Goal: Task Accomplishment & Management: Complete application form

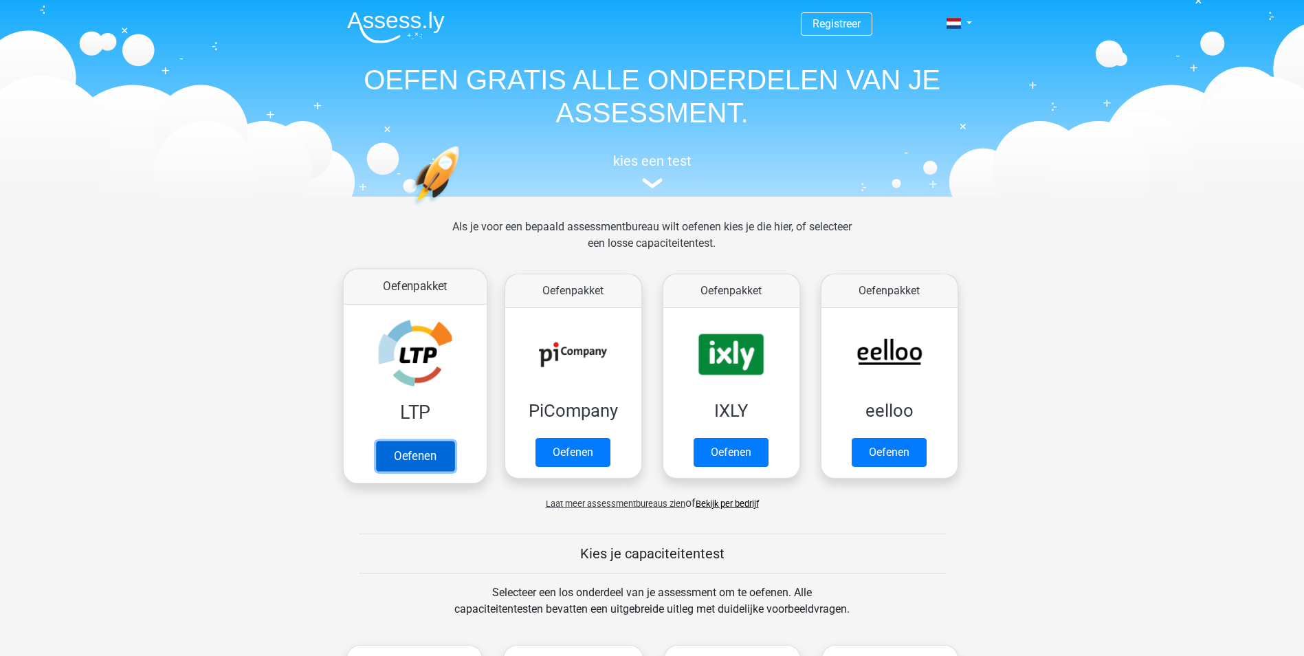
click at [427, 459] on link "Oefenen" at bounding box center [414, 456] width 78 height 30
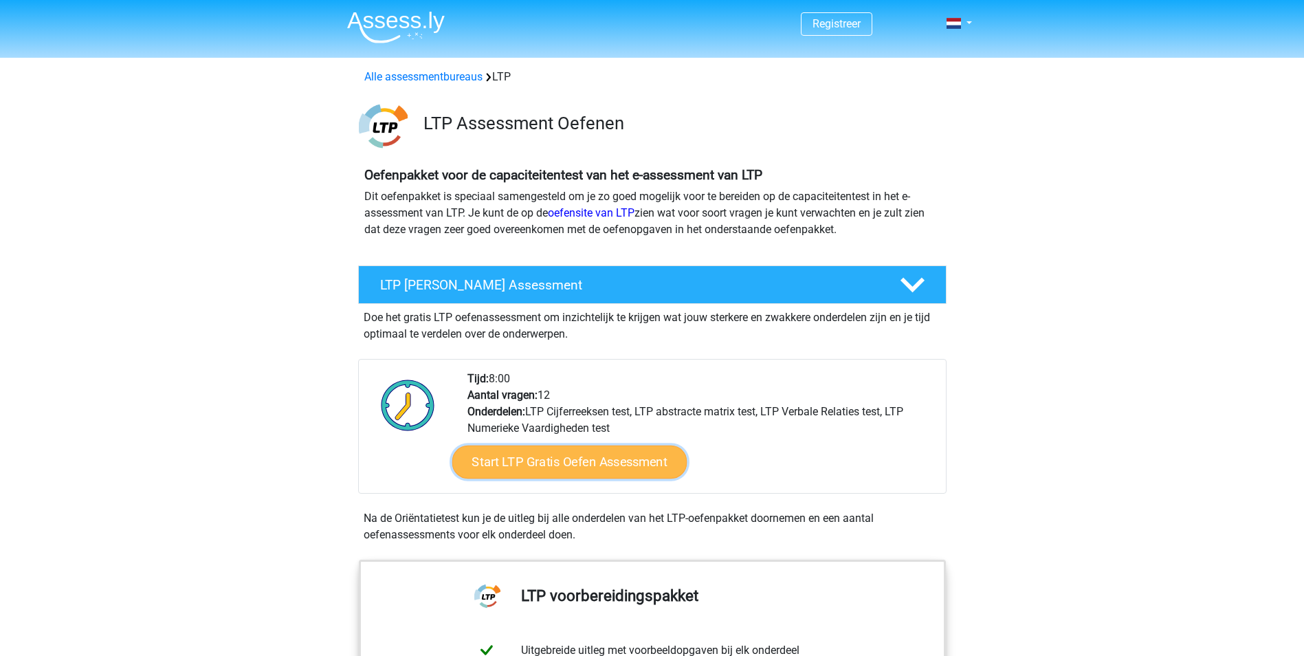
click at [547, 463] on link "Start LTP Gratis Oefen Assessment" at bounding box center [569, 461] width 235 height 33
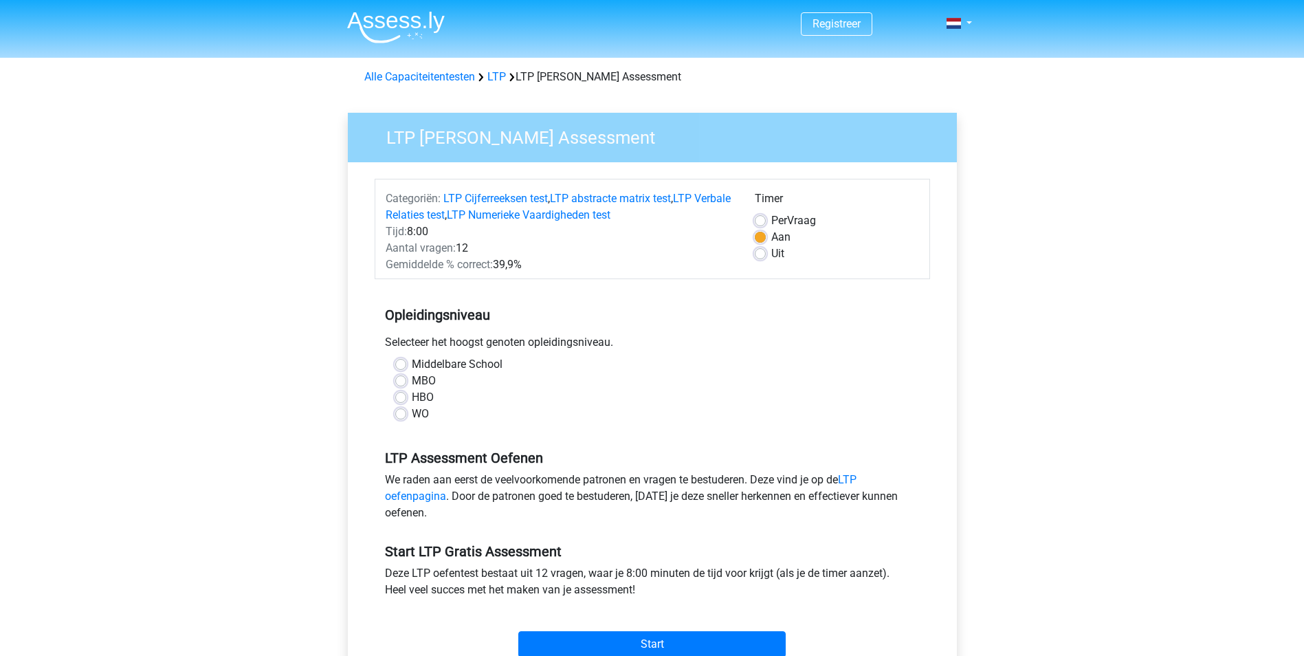
click at [412, 383] on label "MBO" at bounding box center [424, 381] width 24 height 16
click at [402, 383] on input "MBO" at bounding box center [400, 380] width 11 height 14
radio input "true"
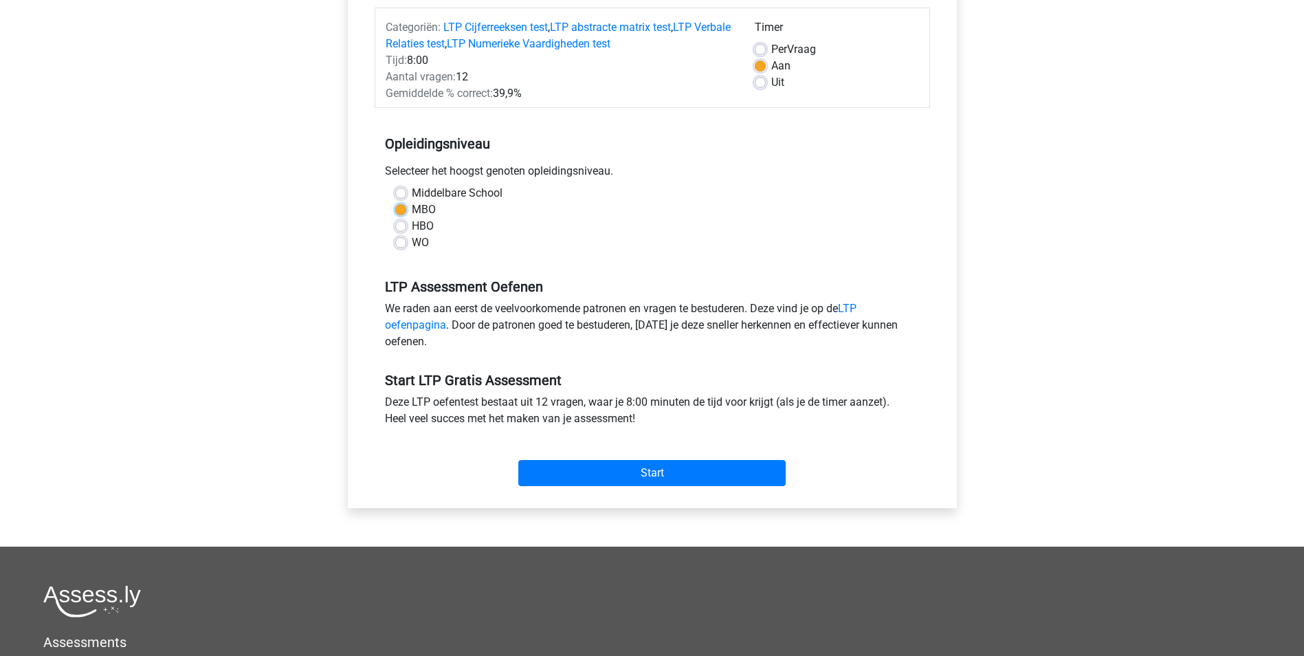
scroll to position [206, 0]
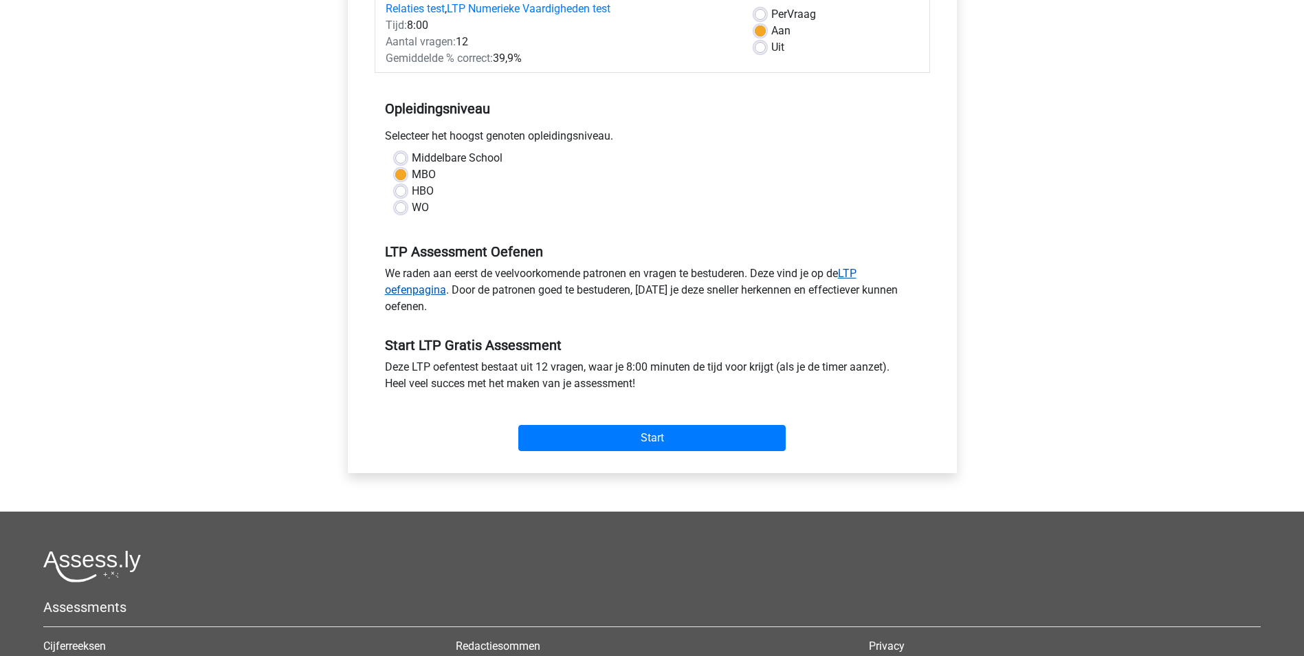
click at [409, 289] on link "LTP oefenpagina" at bounding box center [620, 282] width 471 height 30
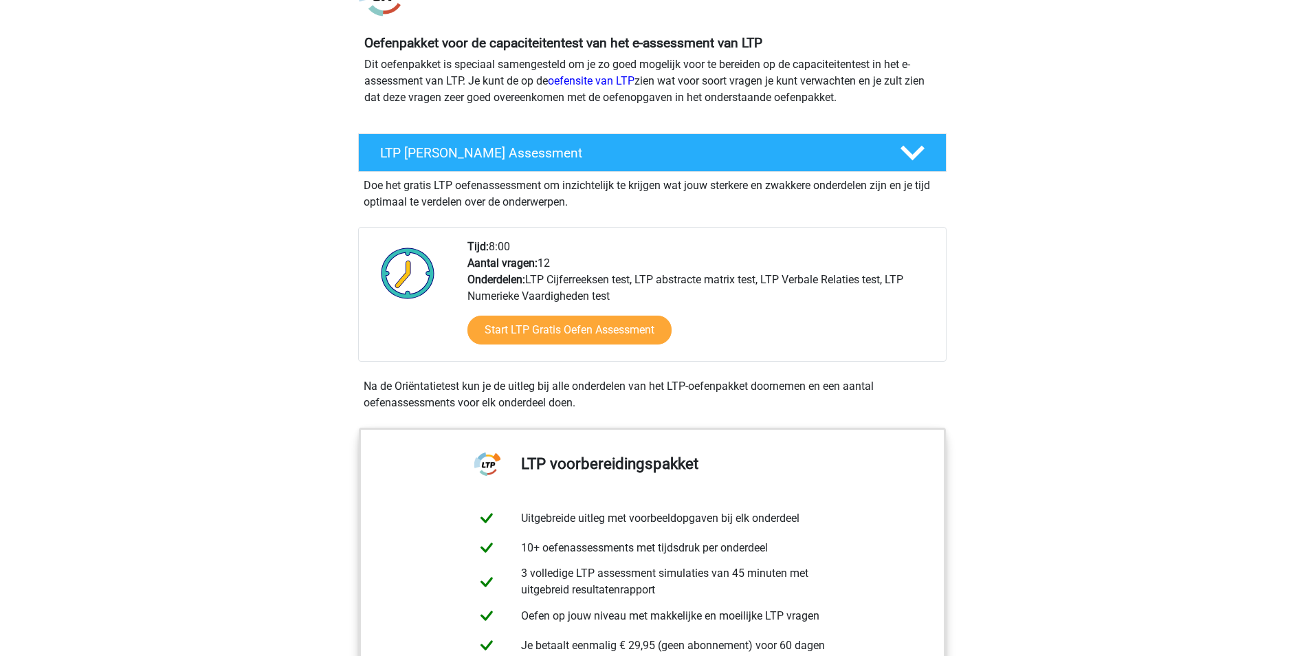
scroll to position [137, 0]
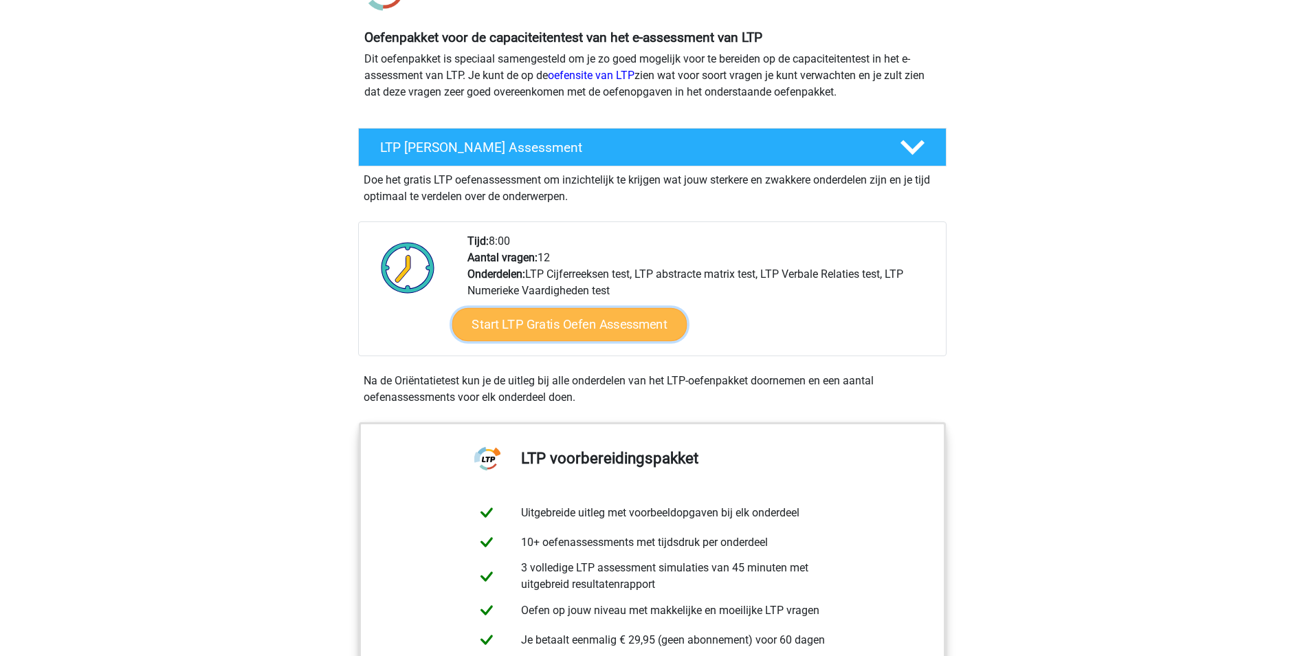
click at [536, 326] on link "Start LTP Gratis Oefen Assessment" at bounding box center [569, 324] width 235 height 33
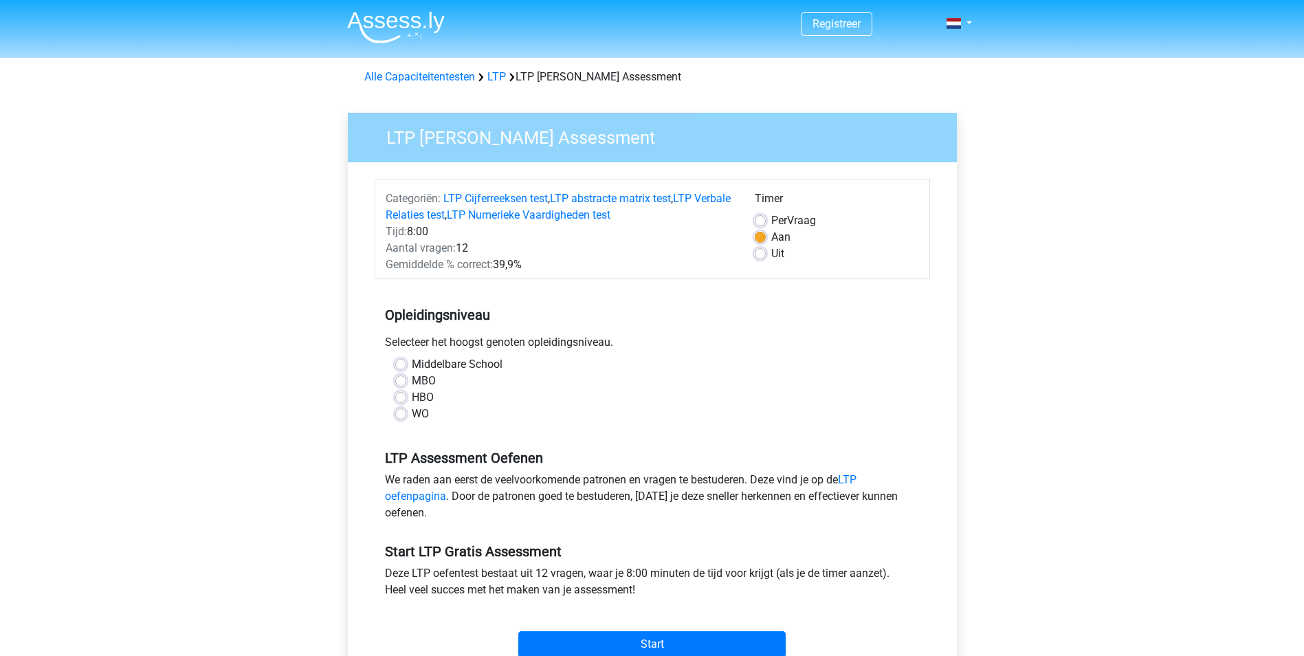
click at [412, 381] on label "MBO" at bounding box center [424, 381] width 24 height 16
click at [398, 381] on input "MBO" at bounding box center [400, 380] width 11 height 14
radio input "true"
click at [606, 643] on input "Start" at bounding box center [651, 644] width 267 height 26
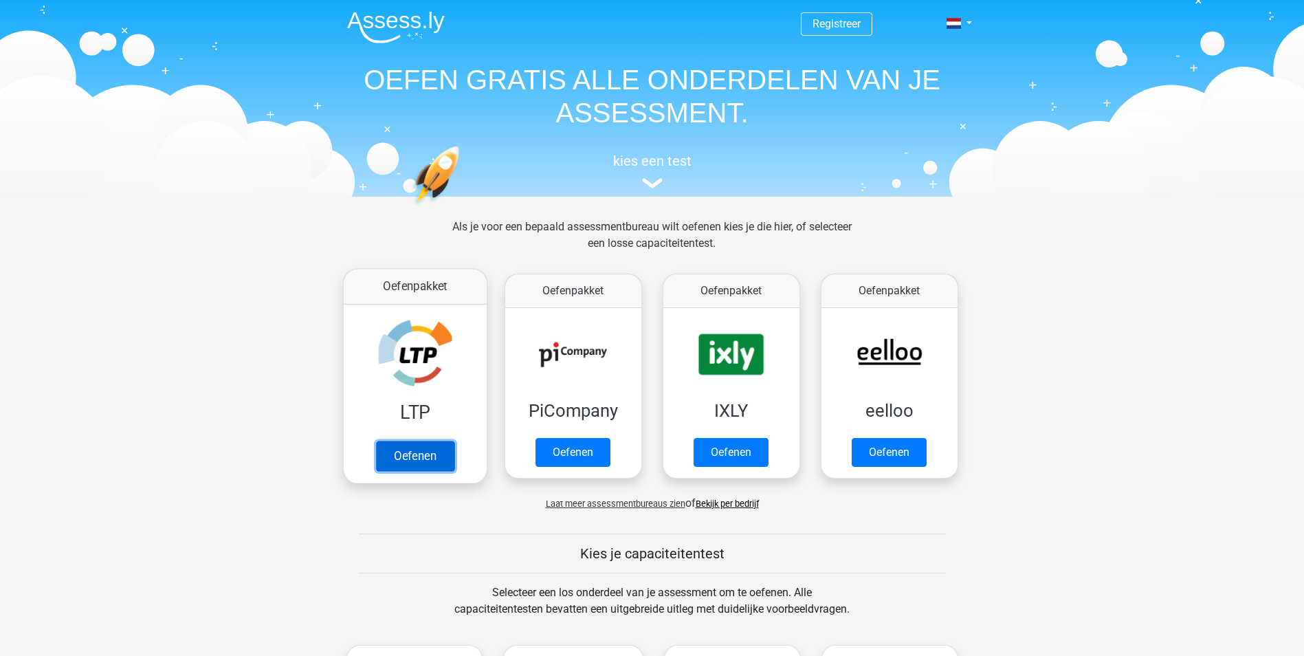
click at [430, 456] on link "Oefenen" at bounding box center [414, 456] width 78 height 30
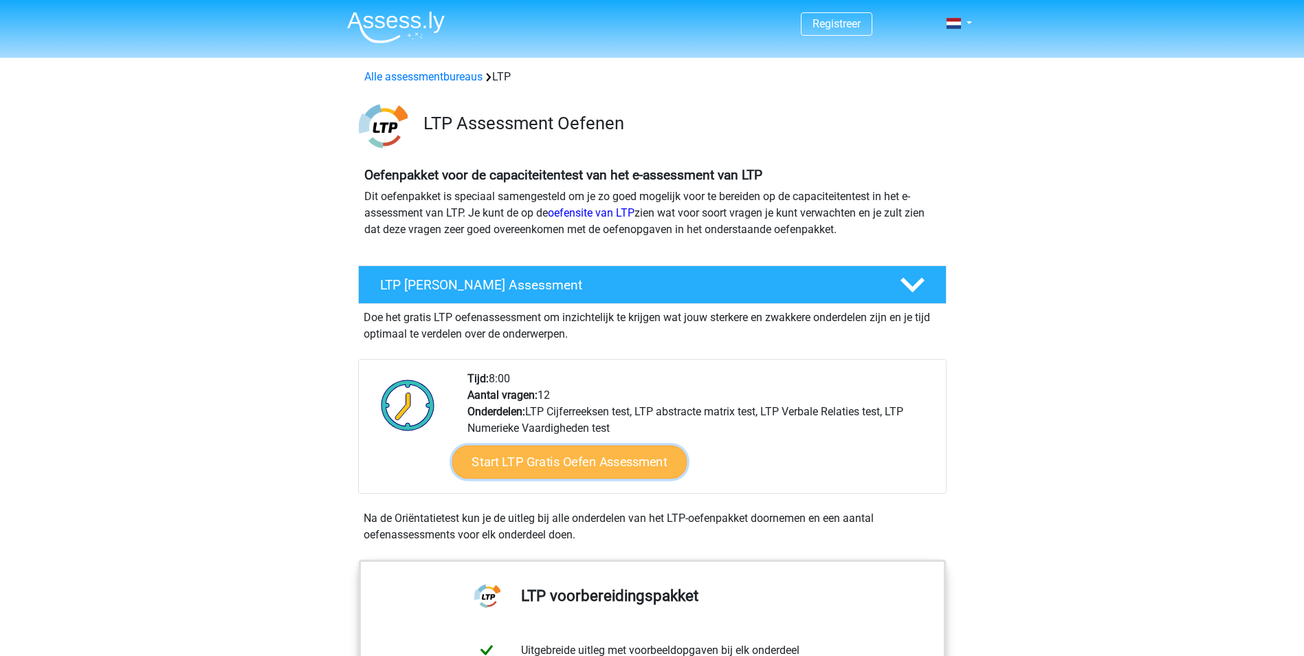
click at [568, 464] on link "Start LTP Gratis Oefen Assessment" at bounding box center [569, 461] width 235 height 33
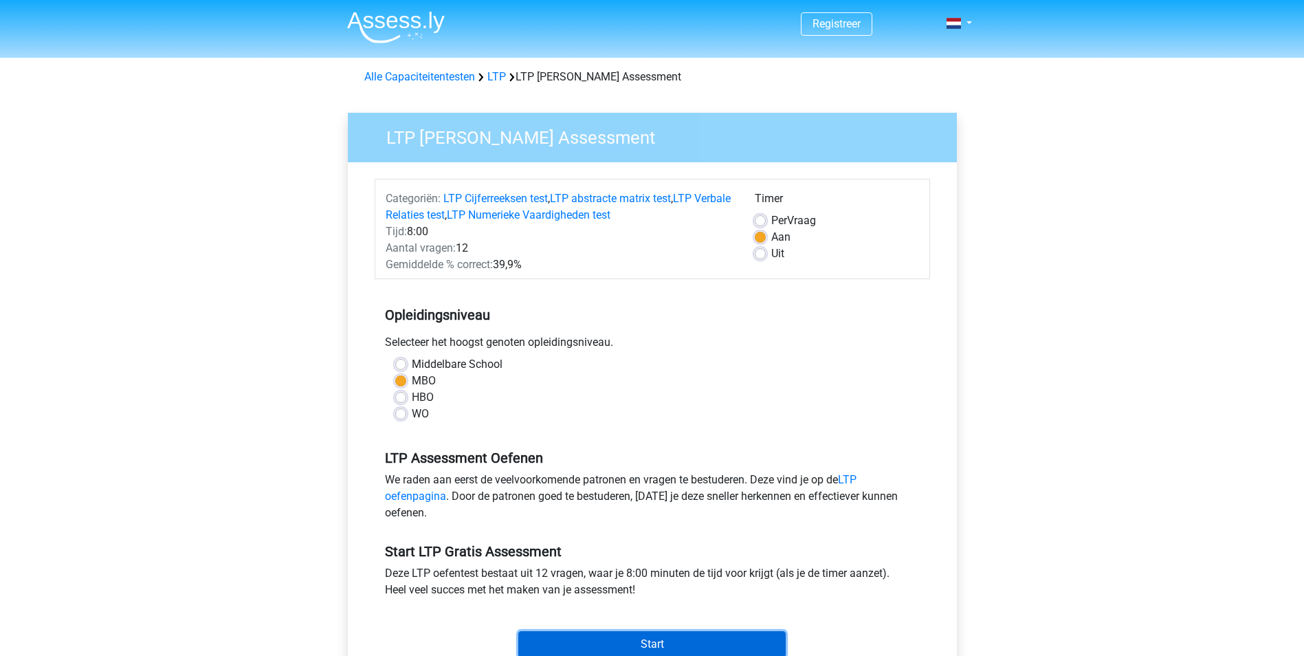
click at [664, 638] on input "Start" at bounding box center [651, 644] width 267 height 26
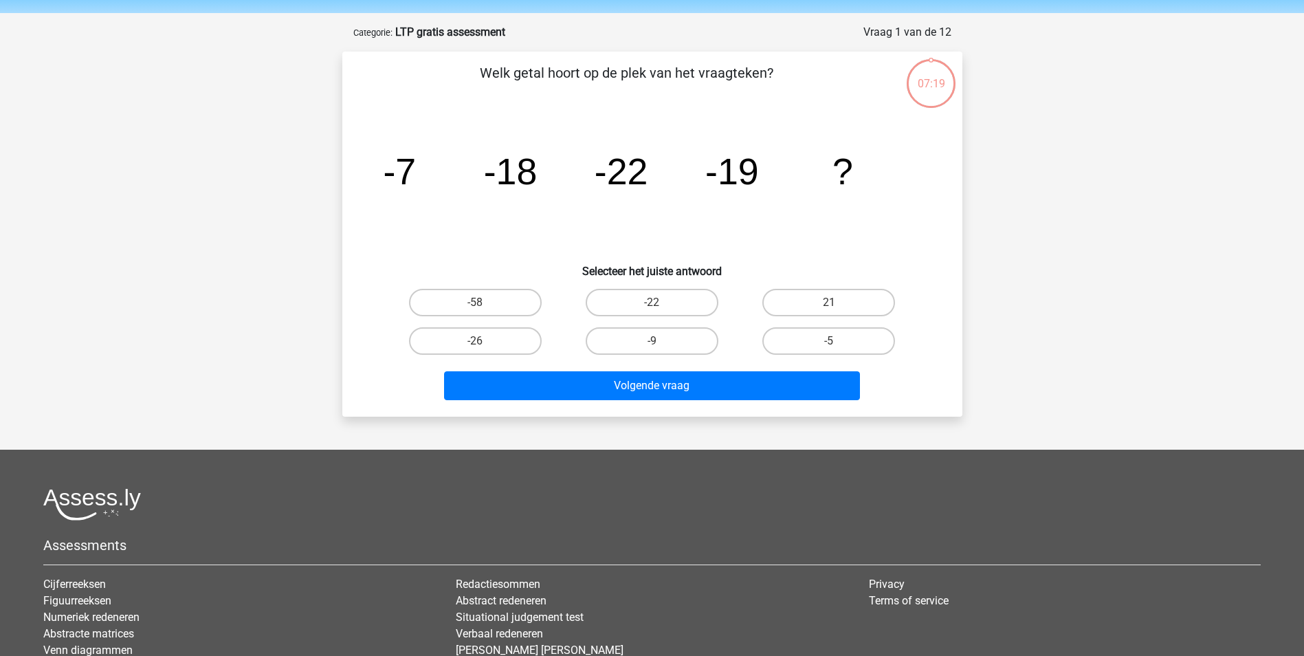
scroll to position [69, 0]
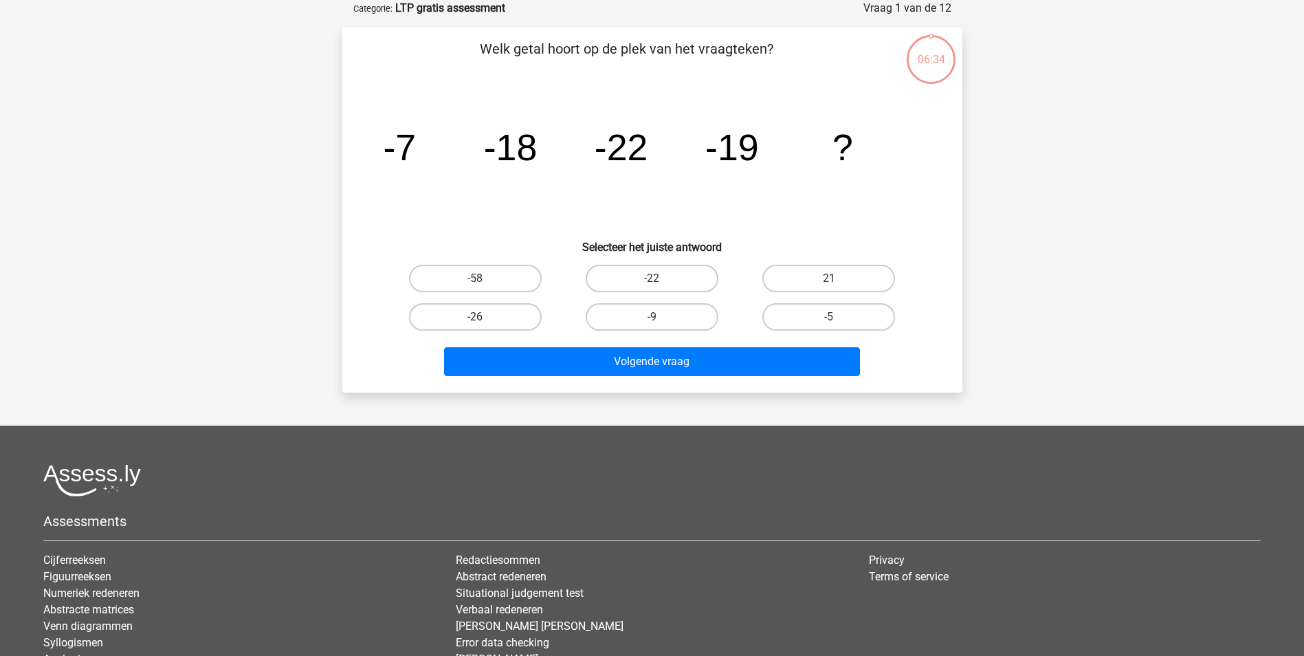
click at [473, 323] on label "-26" at bounding box center [475, 316] width 133 height 27
click at [475, 323] on input "-26" at bounding box center [479, 321] width 9 height 9
radio input "true"
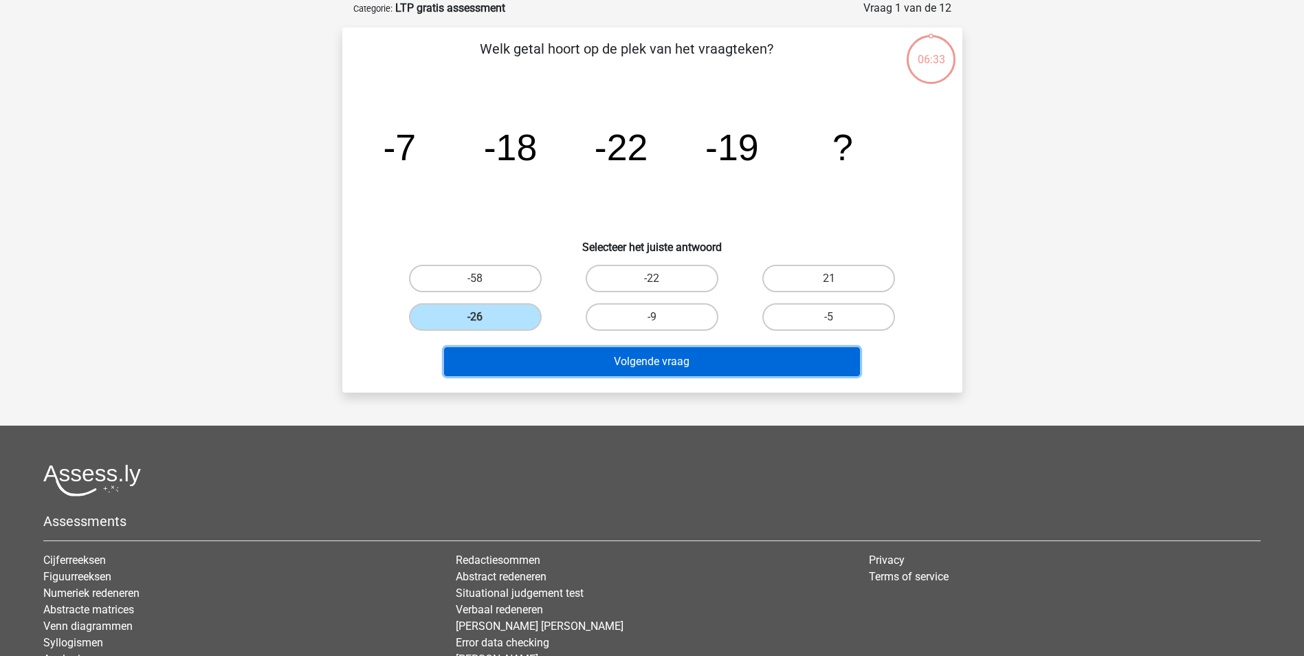
click at [633, 368] on button "Volgende vraag" at bounding box center [652, 361] width 416 height 29
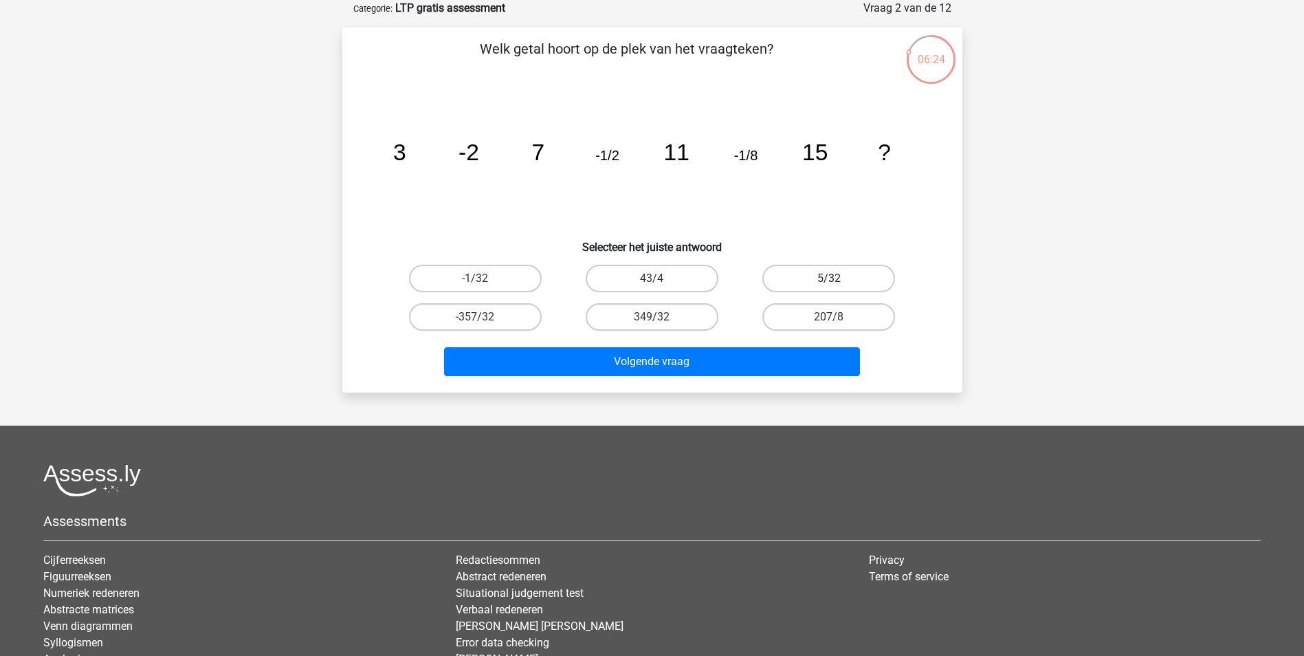
click at [845, 275] on label "5/32" at bounding box center [828, 278] width 133 height 27
click at [838, 278] on input "5/32" at bounding box center [833, 282] width 9 height 9
radio input "true"
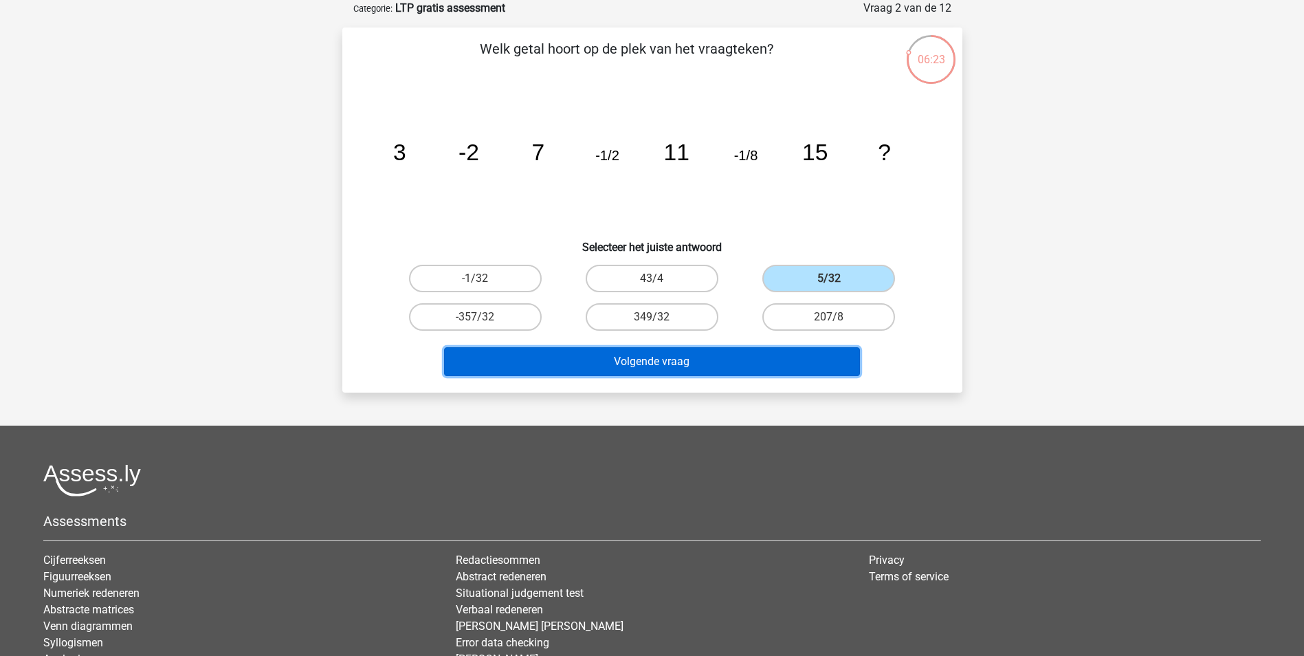
click at [736, 351] on button "Volgende vraag" at bounding box center [652, 361] width 416 height 29
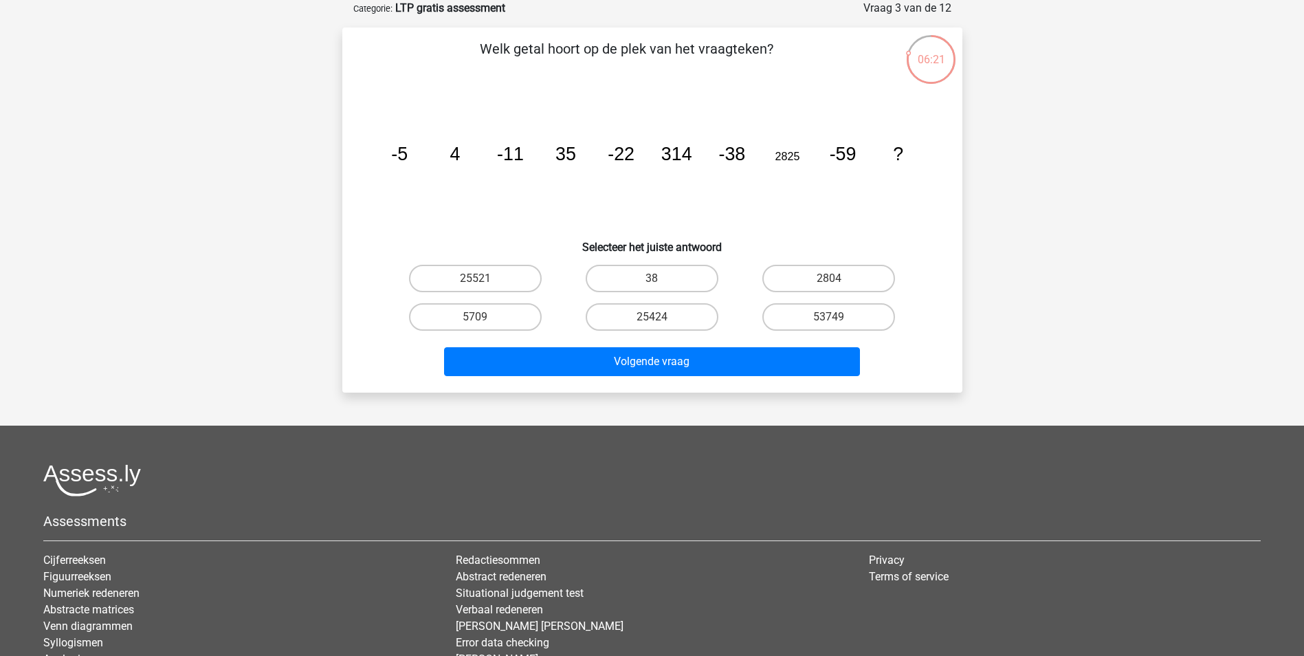
click at [660, 279] on input "38" at bounding box center [656, 282] width 9 height 9
radio input "true"
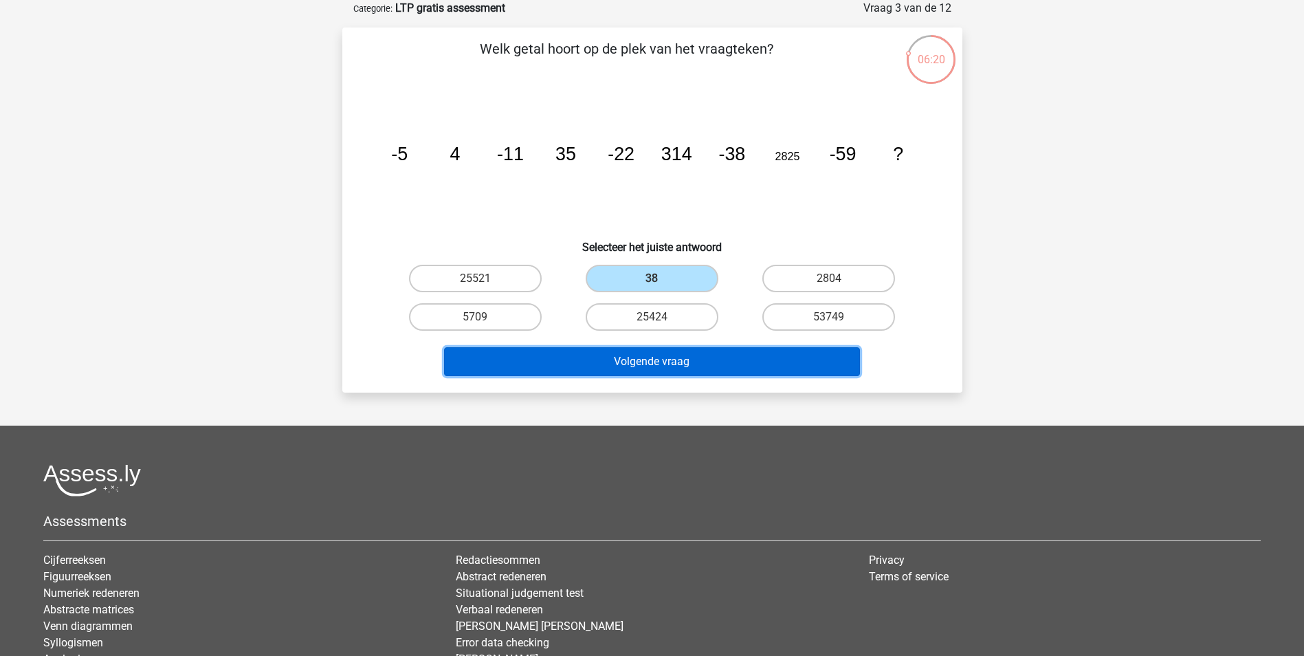
click at [662, 356] on button "Volgende vraag" at bounding box center [652, 361] width 416 height 29
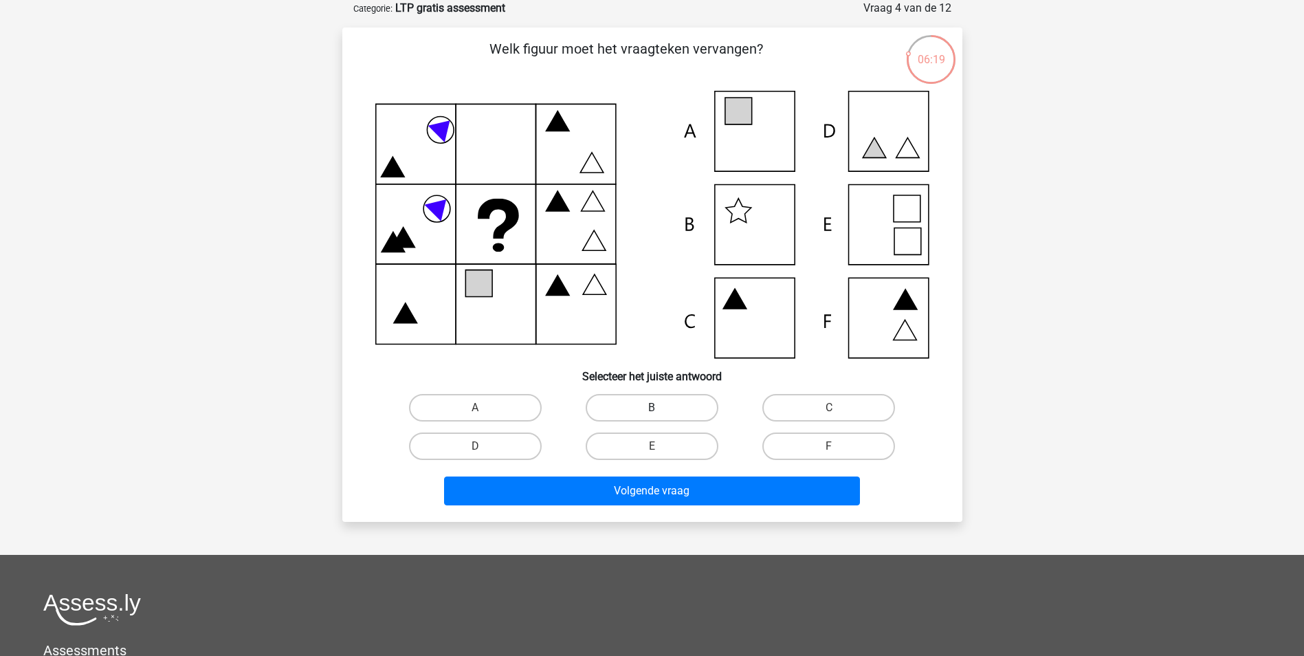
click at [649, 399] on label "B" at bounding box center [652, 407] width 133 height 27
click at [652, 408] on input "B" at bounding box center [656, 412] width 9 height 9
radio input "true"
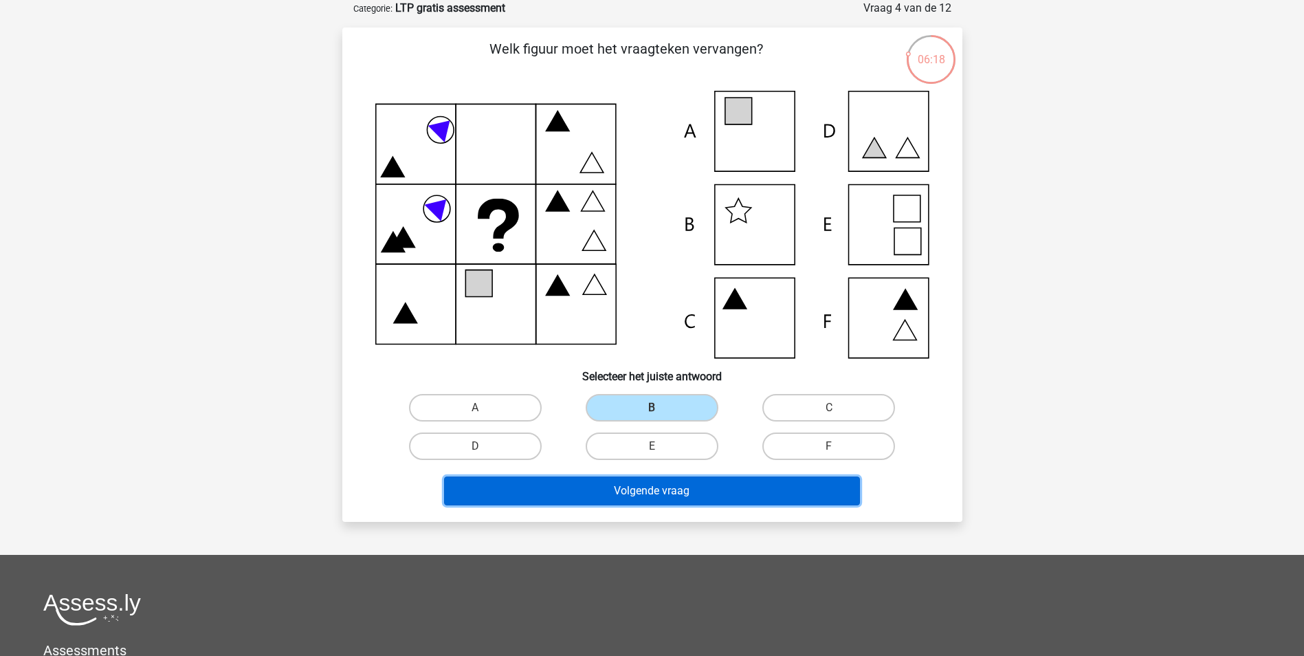
click at [640, 496] on button "Volgende vraag" at bounding box center [652, 490] width 416 height 29
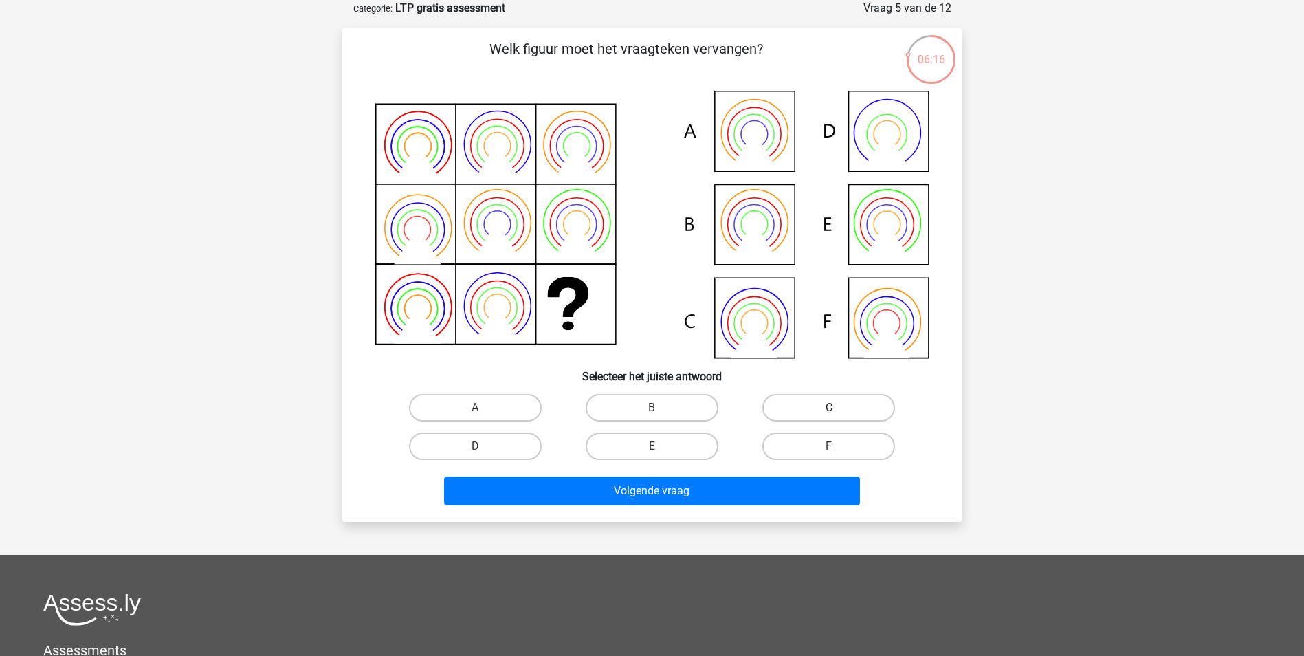
click at [854, 410] on label "C" at bounding box center [828, 407] width 133 height 27
click at [838, 410] on input "C" at bounding box center [833, 412] width 9 height 9
radio input "true"
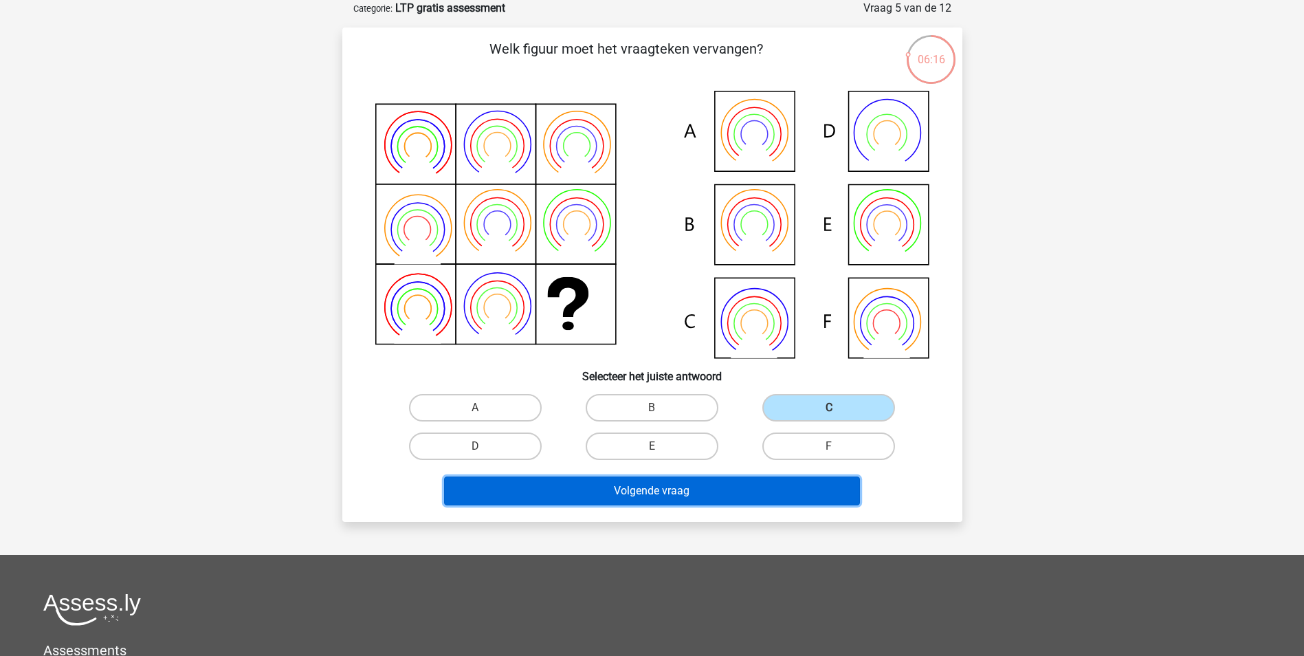
click at [781, 493] on button "Volgende vraag" at bounding box center [652, 490] width 416 height 29
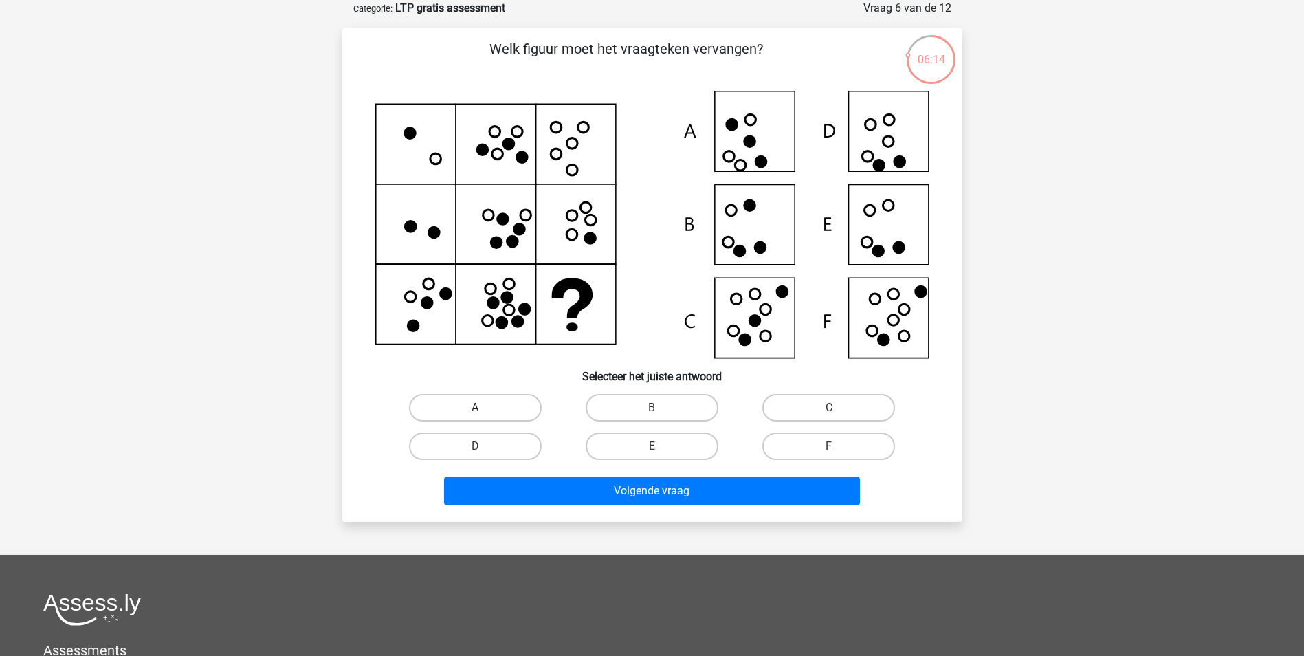
click at [493, 402] on label "A" at bounding box center [475, 407] width 133 height 27
click at [484, 408] on input "A" at bounding box center [479, 412] width 9 height 9
radio input "true"
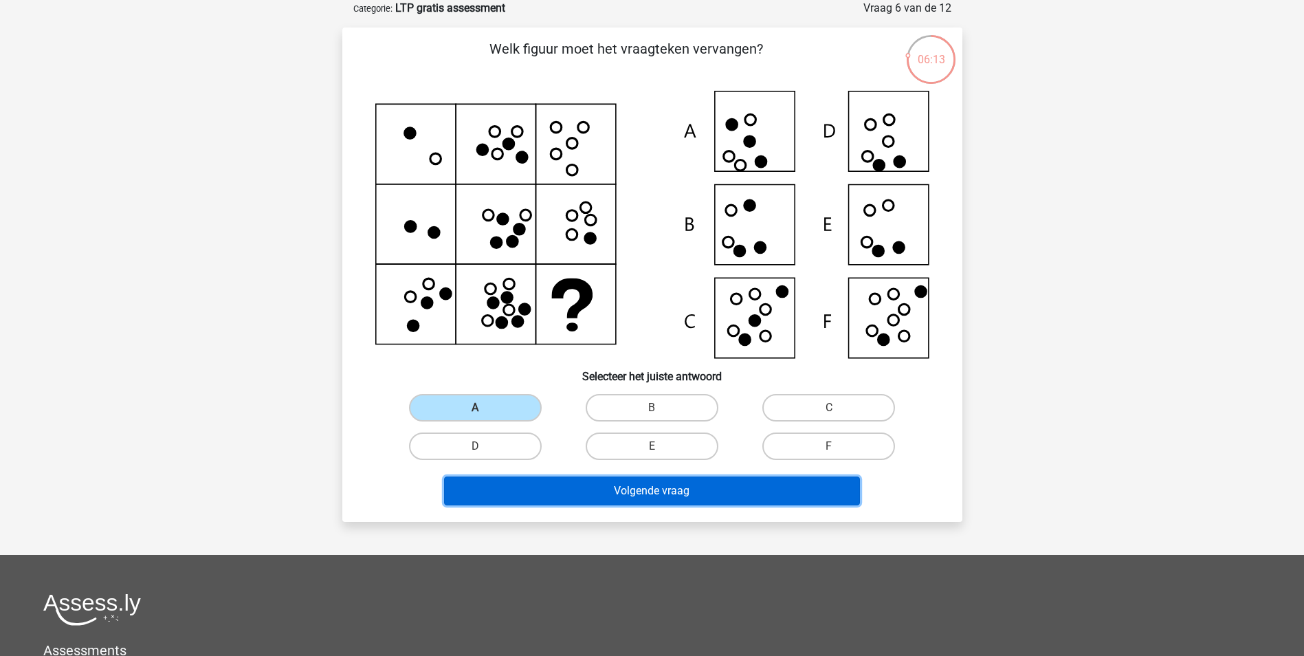
click at [671, 485] on button "Volgende vraag" at bounding box center [652, 490] width 416 height 29
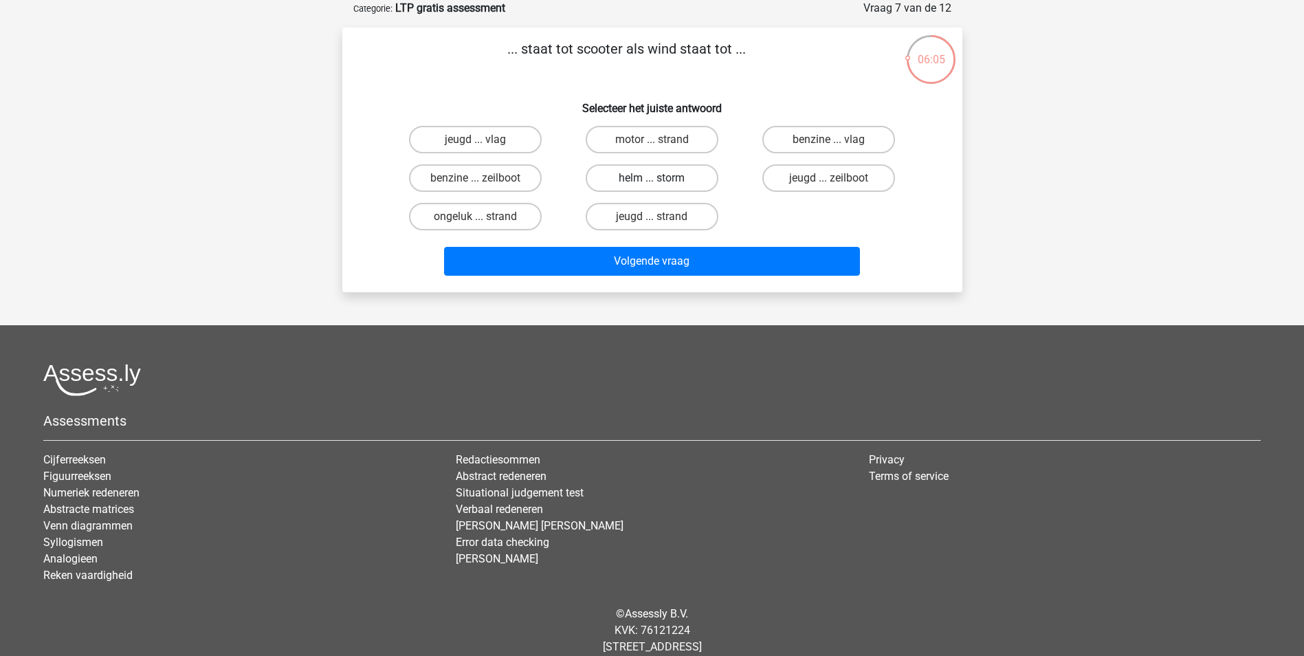
click at [639, 177] on label "helm ... storm" at bounding box center [652, 177] width 133 height 27
click at [652, 178] on input "helm ... storm" at bounding box center [656, 182] width 9 height 9
radio input "true"
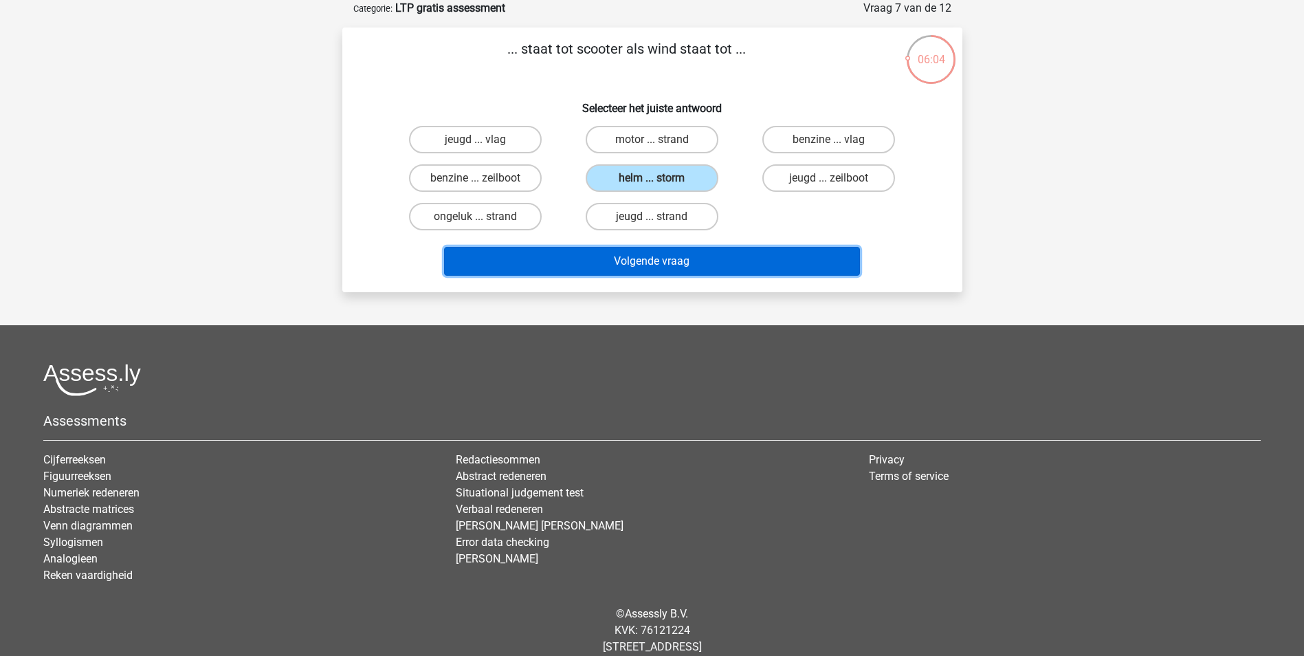
click at [649, 267] on button "Volgende vraag" at bounding box center [652, 261] width 416 height 29
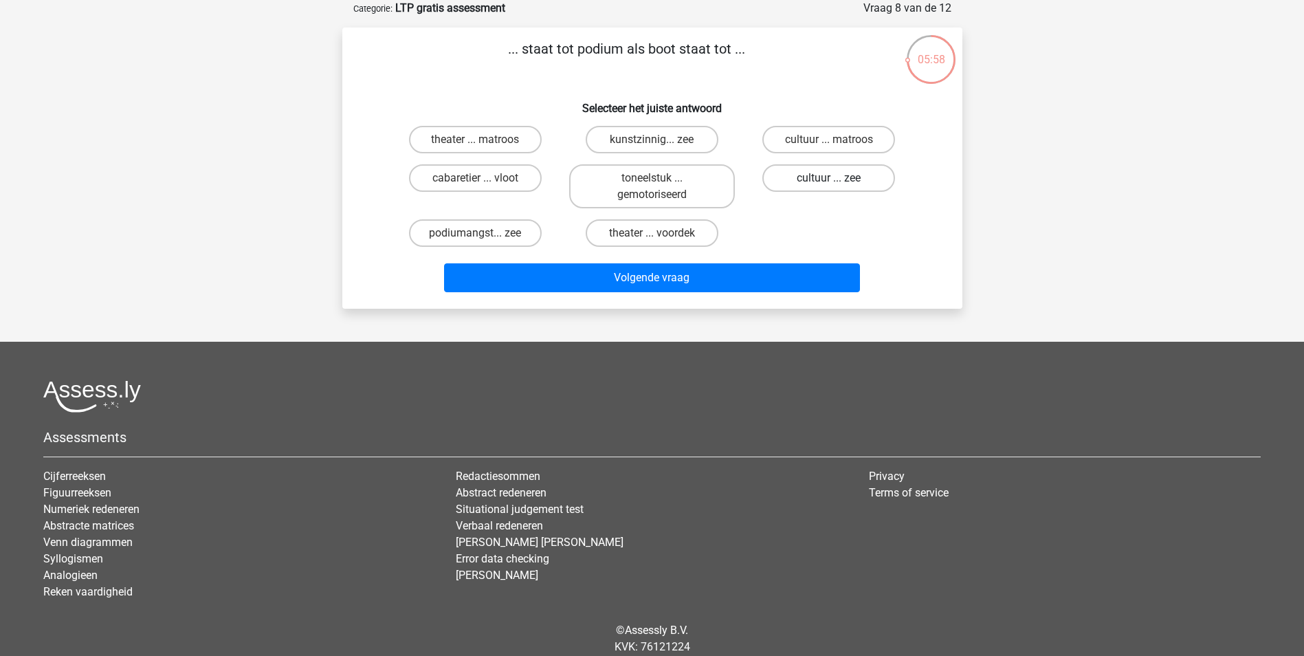
click at [833, 174] on label "cultuur ... zee" at bounding box center [828, 177] width 133 height 27
click at [833, 178] on input "cultuur ... zee" at bounding box center [833, 182] width 9 height 9
radio input "true"
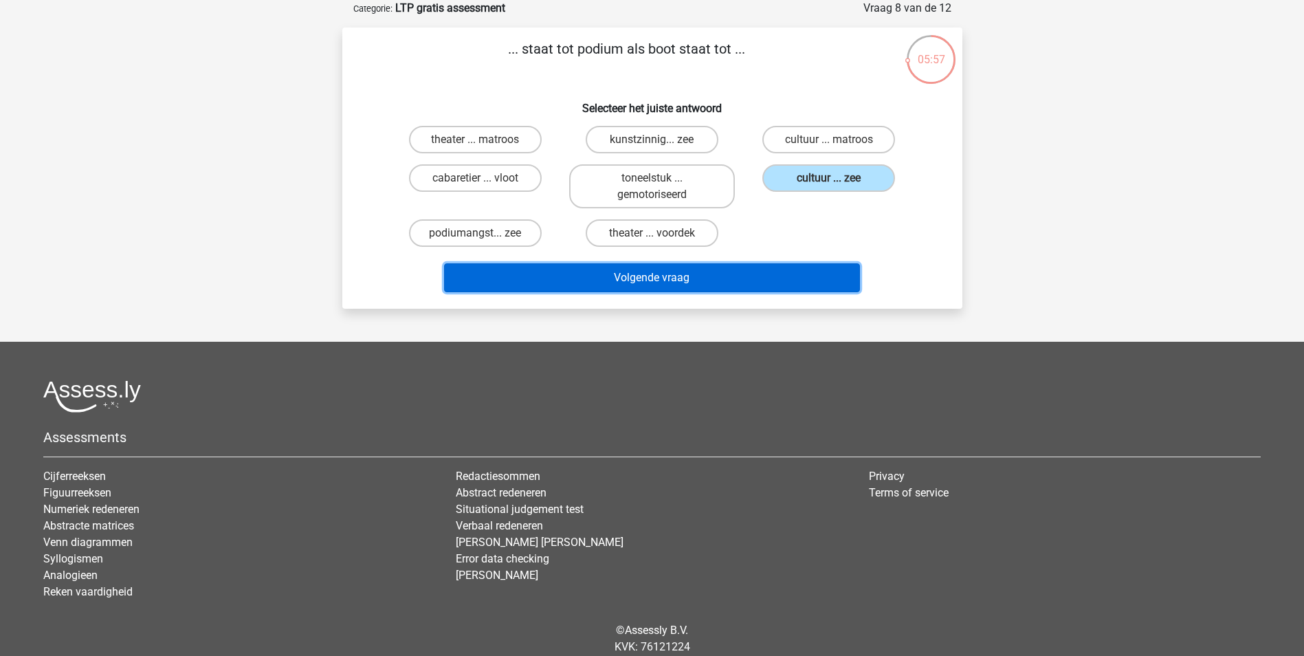
click at [726, 270] on button "Volgende vraag" at bounding box center [652, 277] width 416 height 29
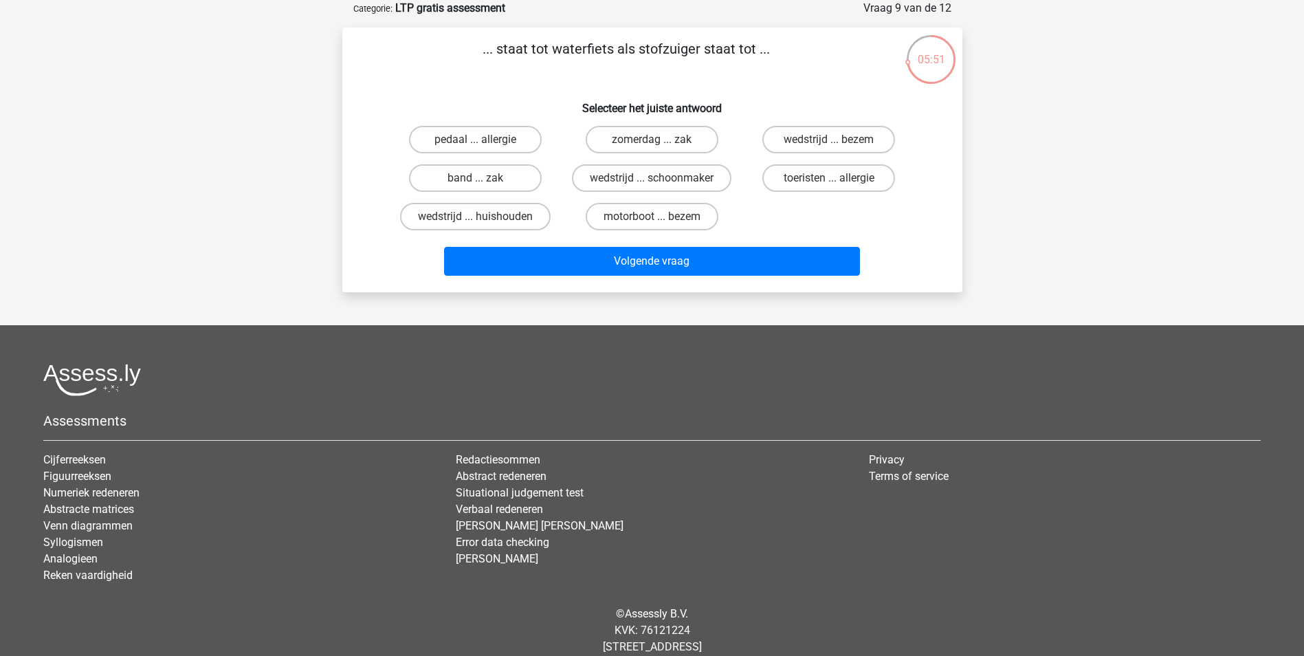
click at [480, 216] on input "wedstrijd ... huishouden" at bounding box center [479, 220] width 9 height 9
radio input "true"
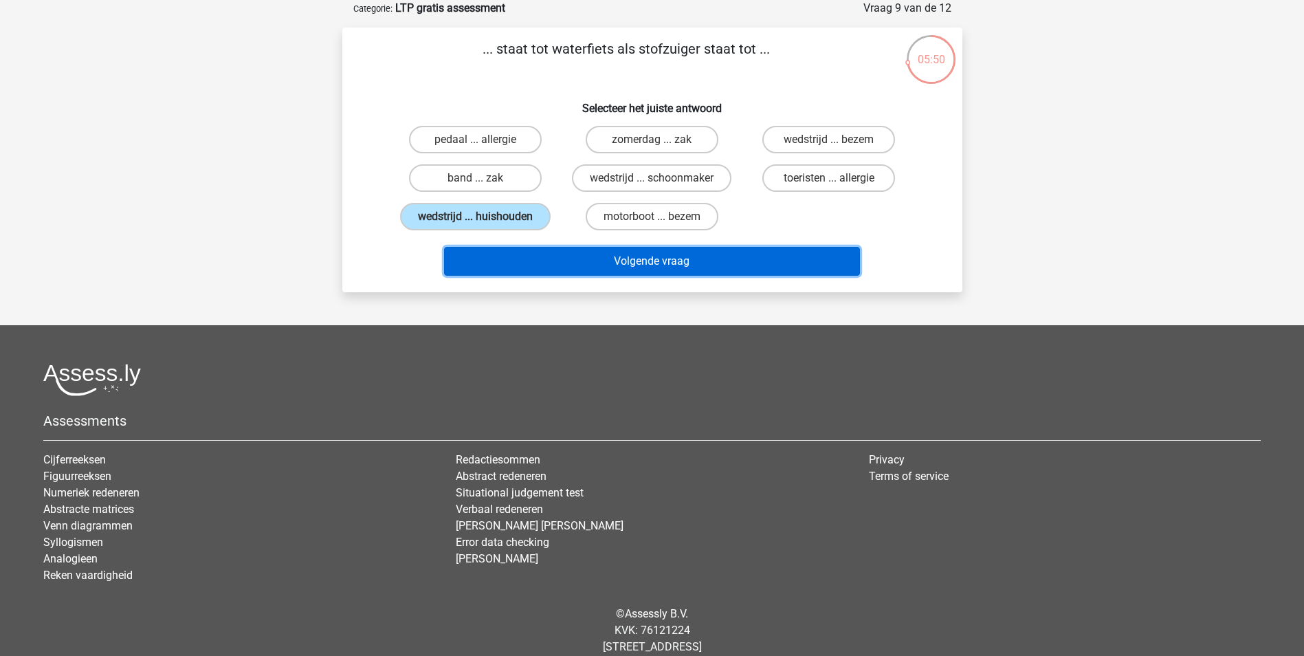
click at [650, 262] on button "Volgende vraag" at bounding box center [652, 261] width 416 height 29
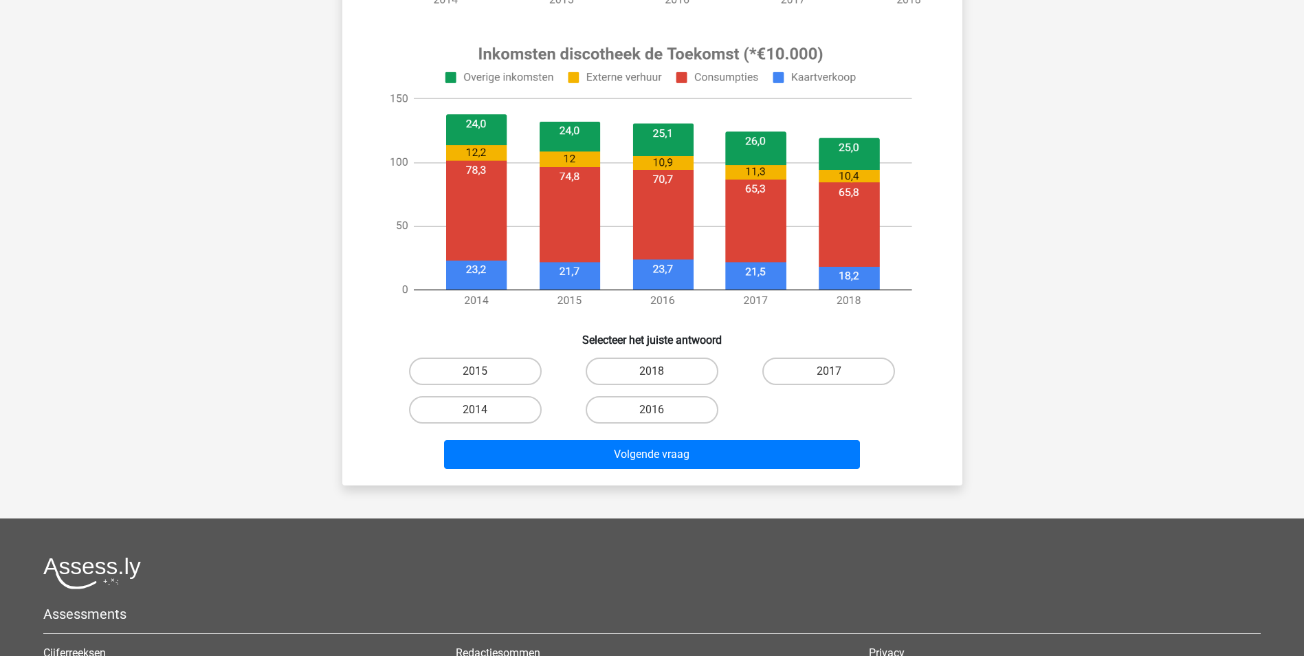
scroll to position [481, 0]
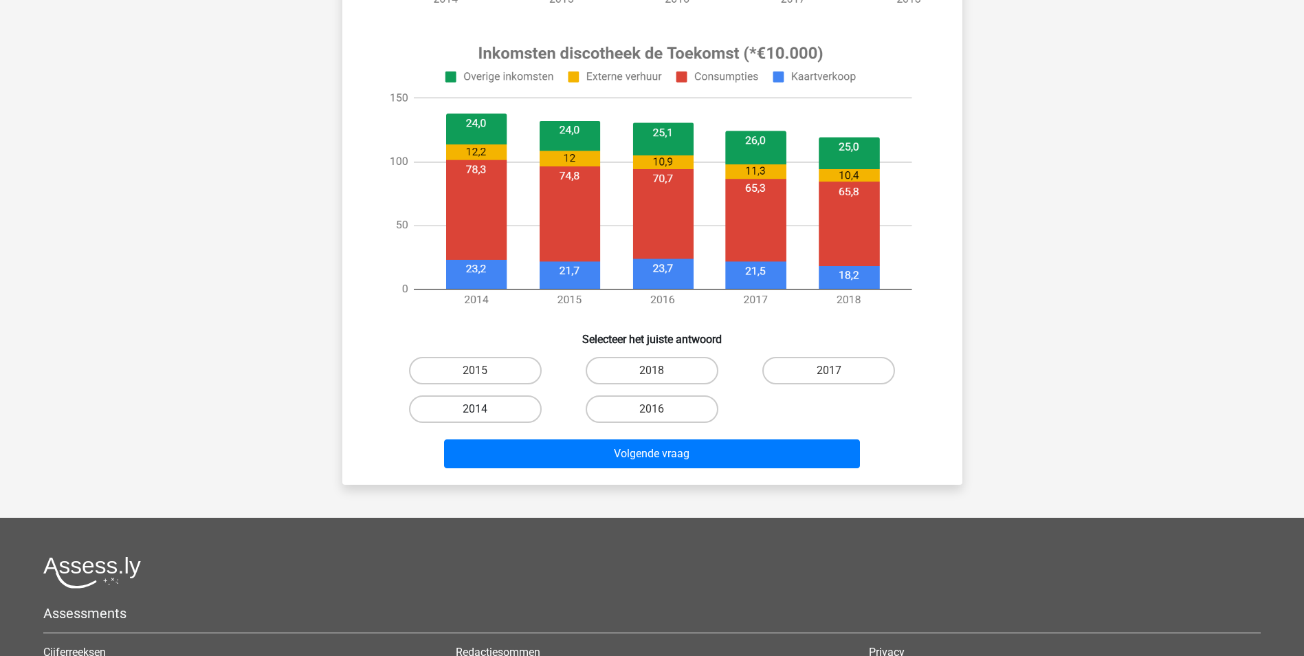
click at [500, 406] on label "2014" at bounding box center [475, 408] width 133 height 27
click at [484, 409] on input "2014" at bounding box center [479, 413] width 9 height 9
radio input "true"
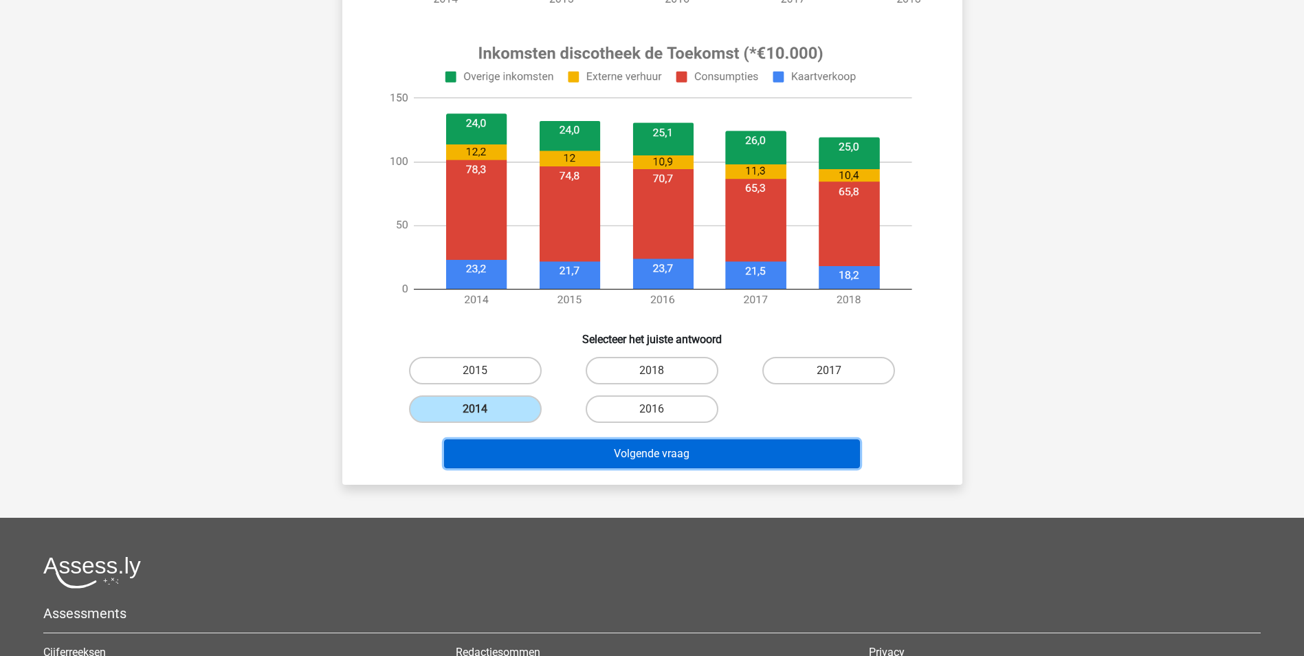
click at [632, 449] on button "Volgende vraag" at bounding box center [652, 453] width 416 height 29
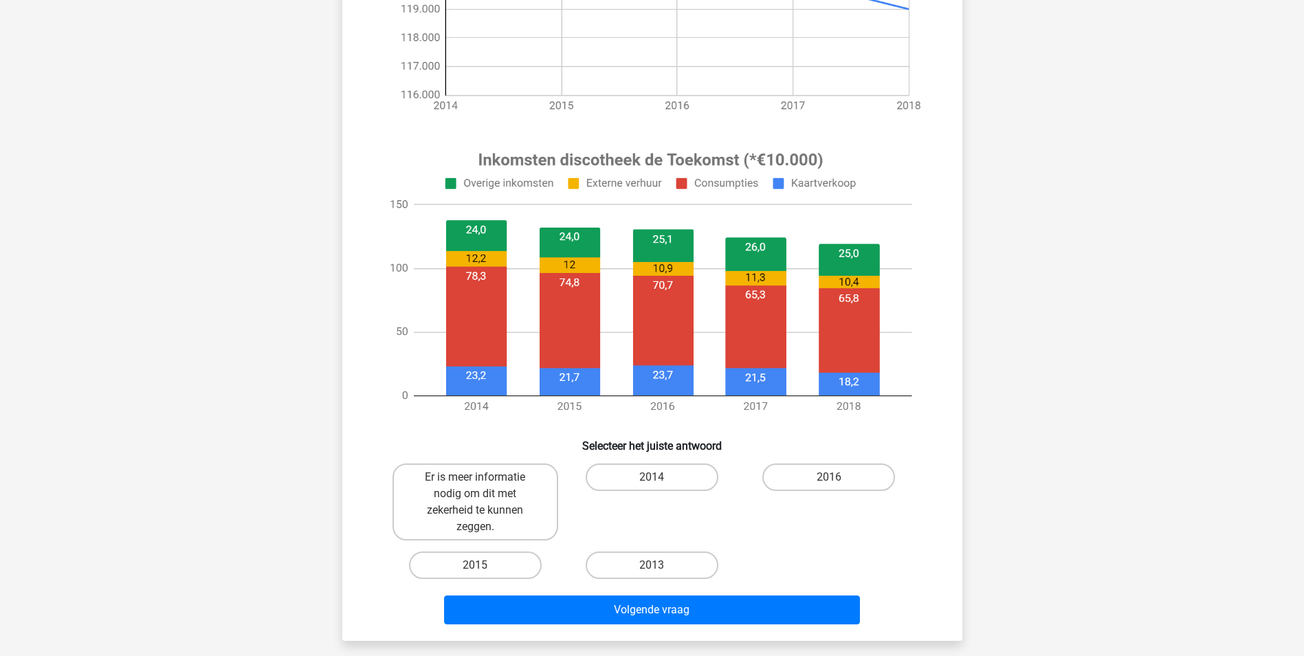
scroll to position [412, 0]
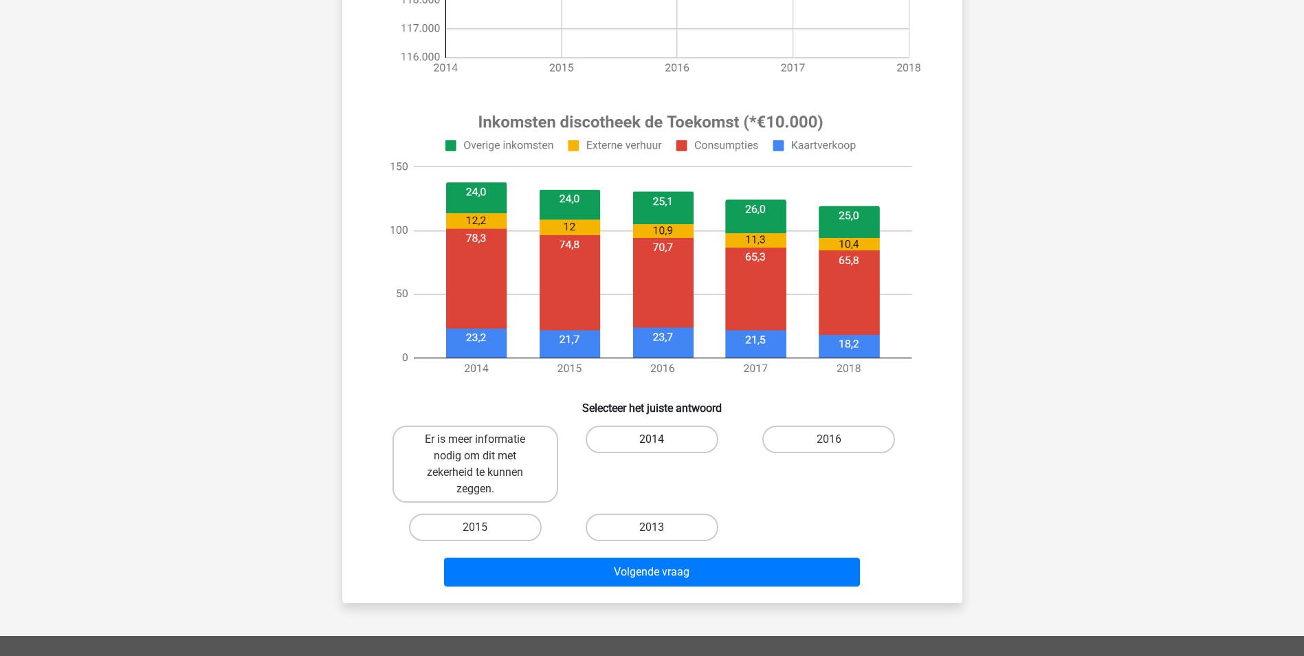
click at [686, 438] on label "2014" at bounding box center [652, 438] width 133 height 27
click at [660, 439] on input "2014" at bounding box center [656, 443] width 9 height 9
radio input "true"
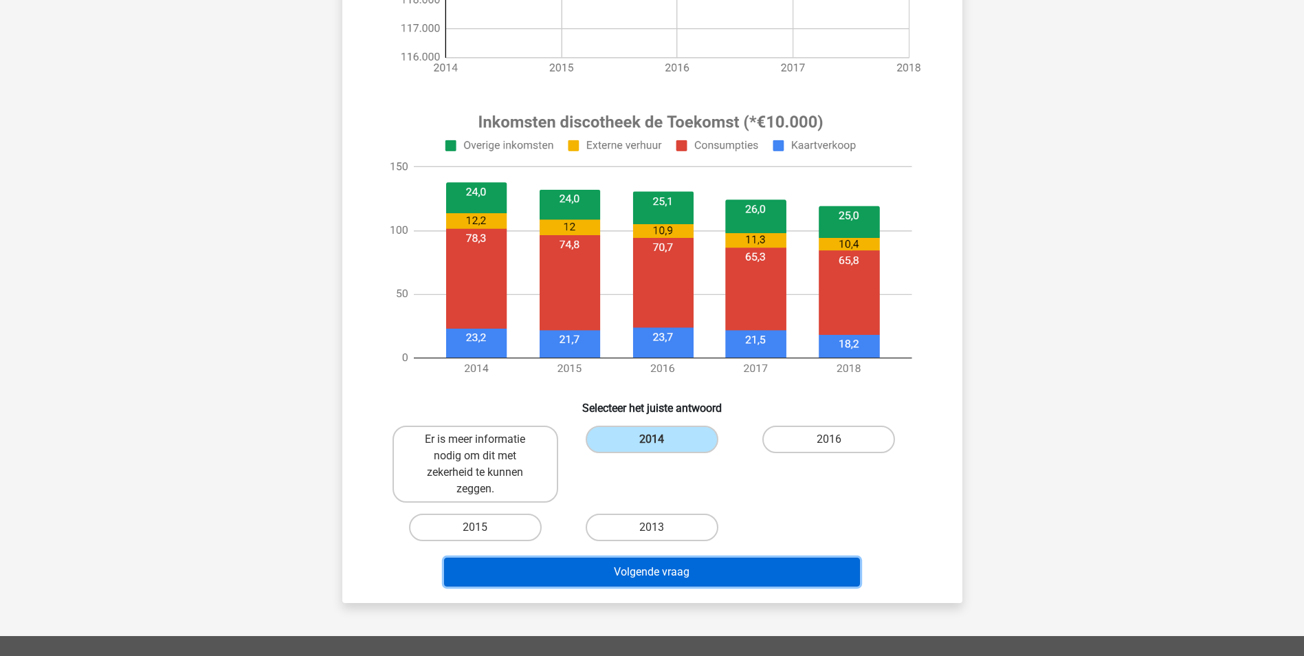
click at [656, 575] on button "Volgende vraag" at bounding box center [652, 571] width 416 height 29
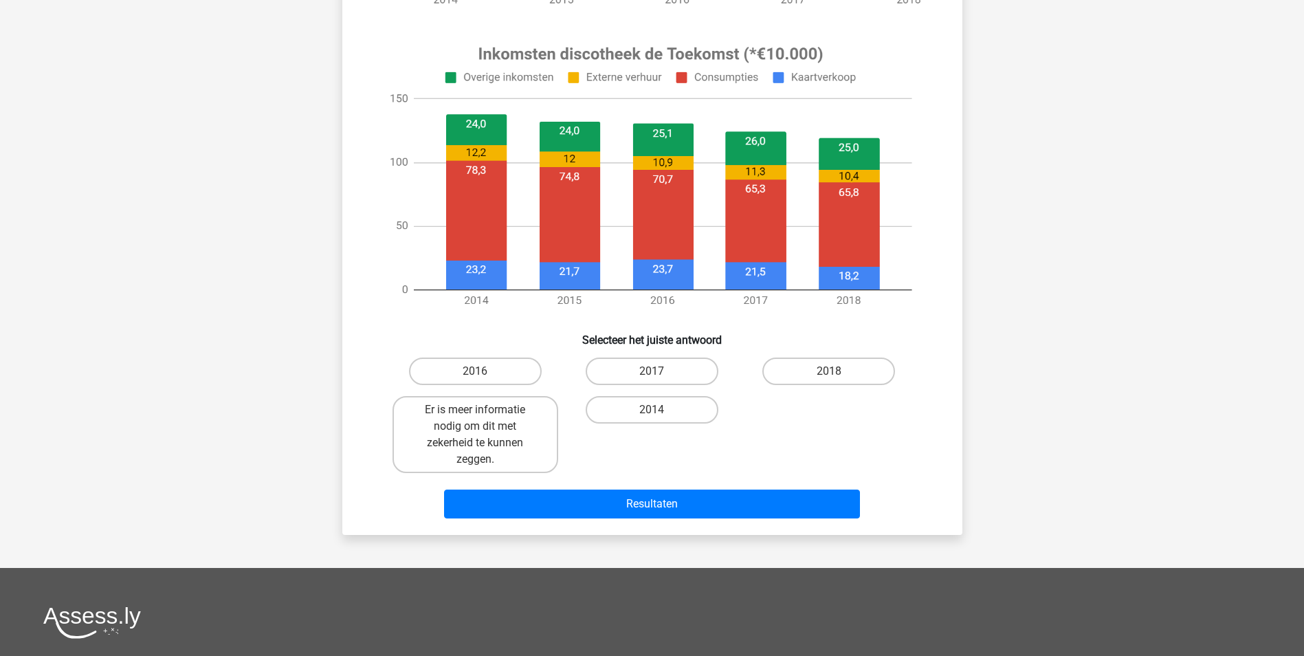
scroll to position [481, 0]
drag, startPoint x: 535, startPoint y: 467, endPoint x: 531, endPoint y: 460, distance: 7.8
click at [535, 466] on label "Er is meer informatie nodig om dit met zekerheid te kunnen zeggen." at bounding box center [475, 433] width 166 height 77
click at [484, 418] on input "Er is meer informatie nodig om dit met zekerheid te kunnen zeggen." at bounding box center [479, 413] width 9 height 9
radio input "true"
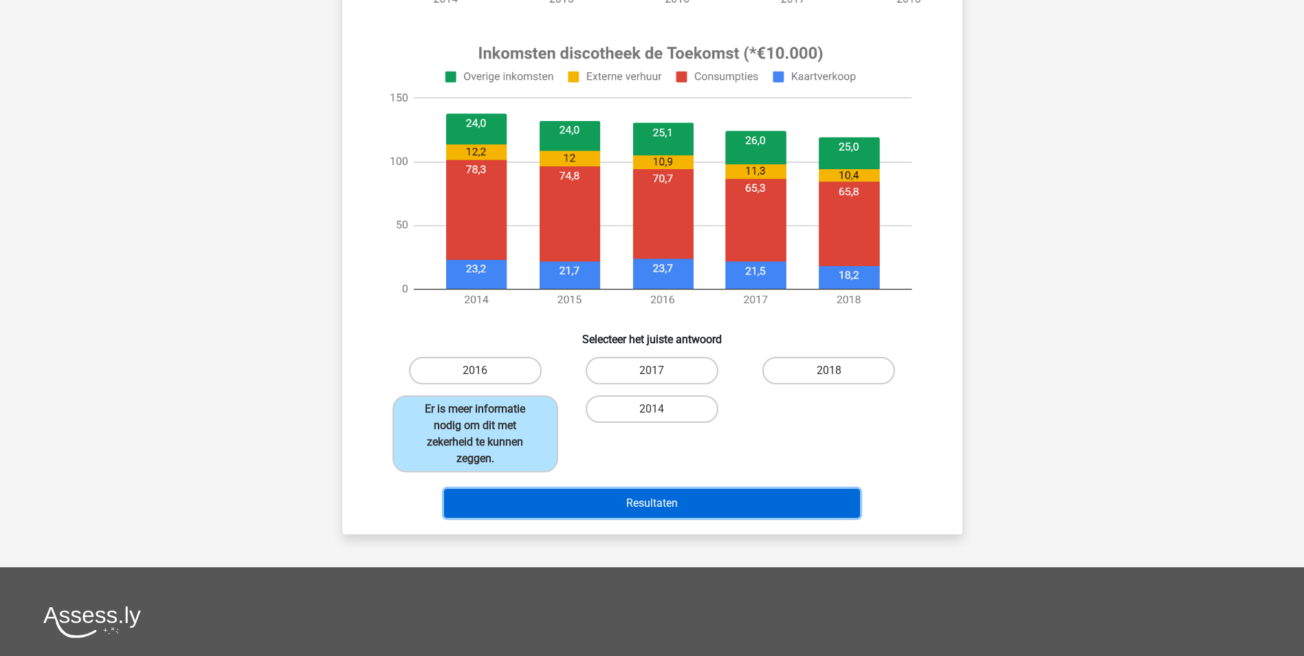
click at [622, 505] on button "Resultaten" at bounding box center [652, 503] width 416 height 29
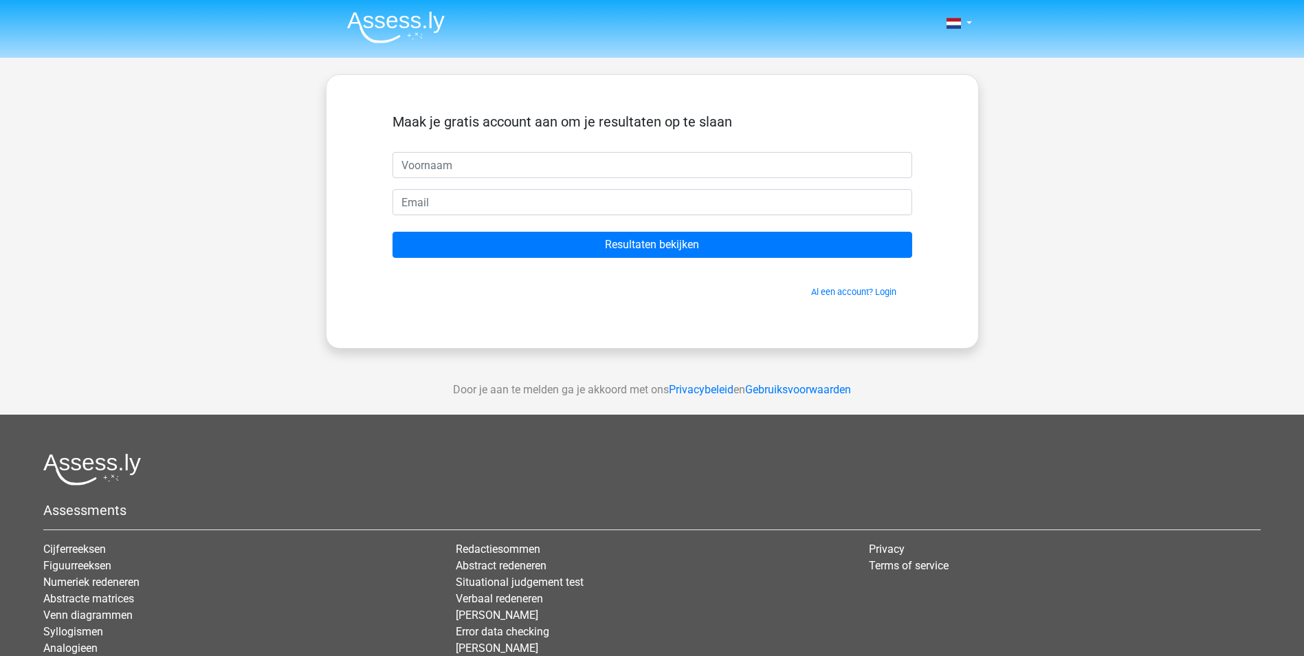
click at [542, 160] on input "text" at bounding box center [652, 165] width 520 height 26
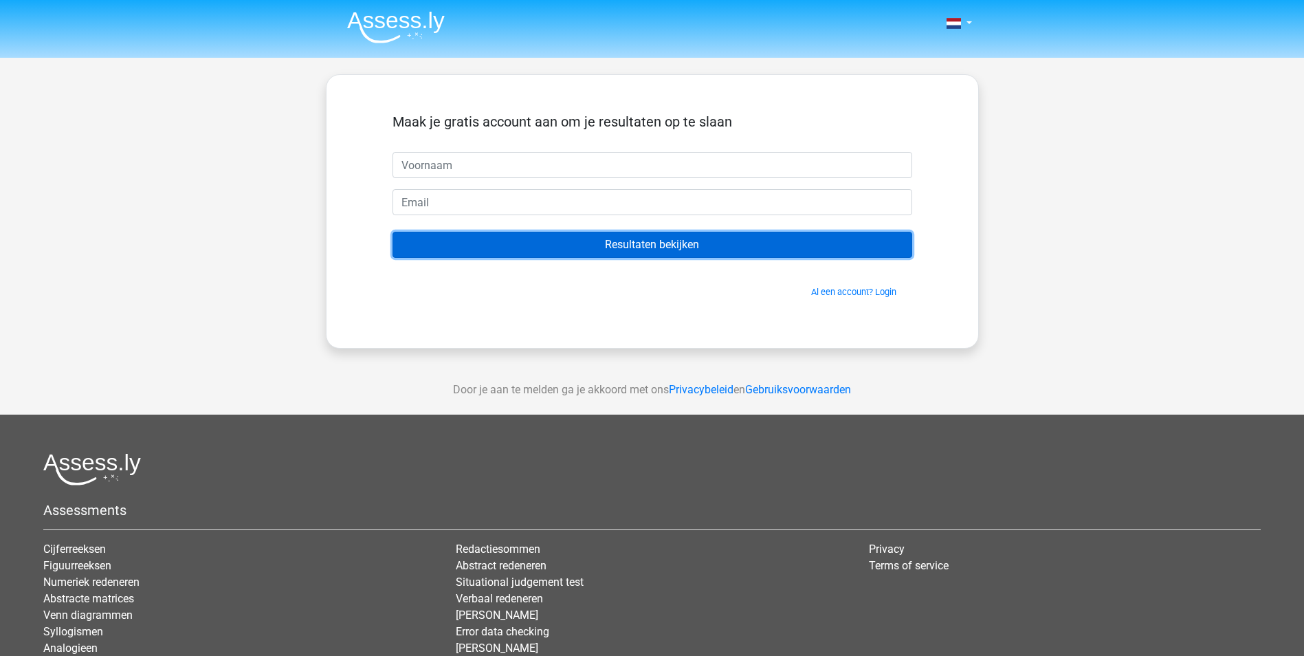
click at [634, 242] on input "Resultaten bekijken" at bounding box center [652, 245] width 520 height 26
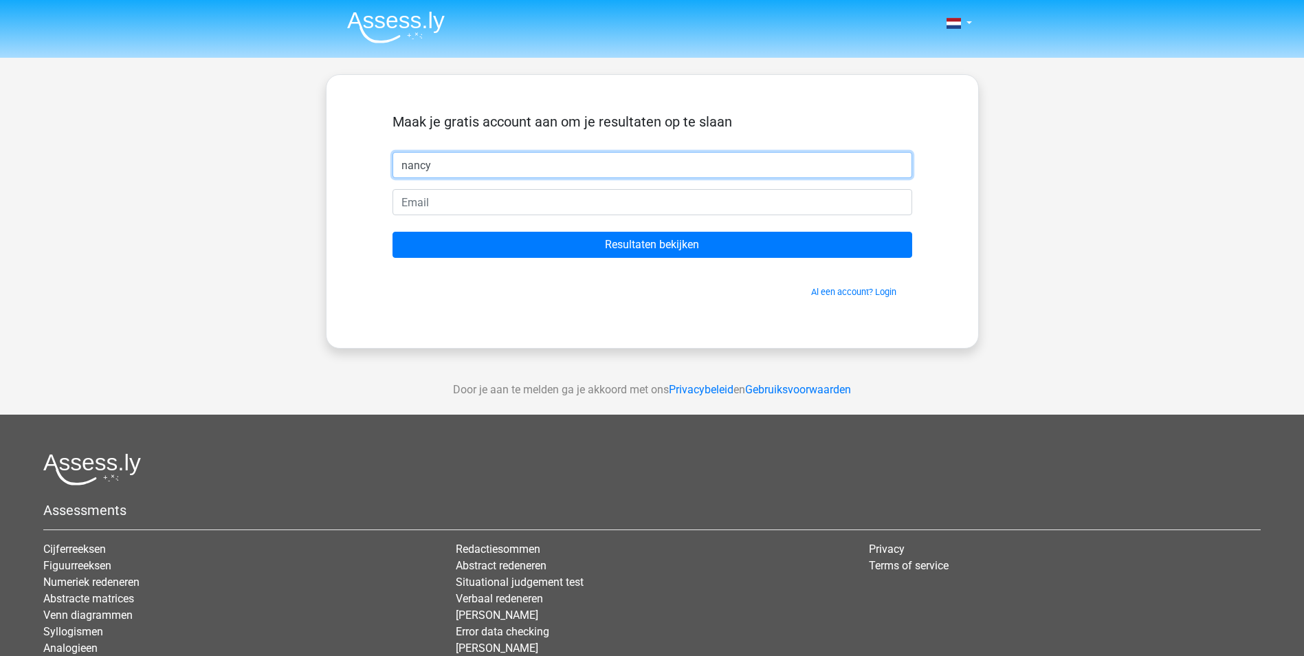
type input "nancy"
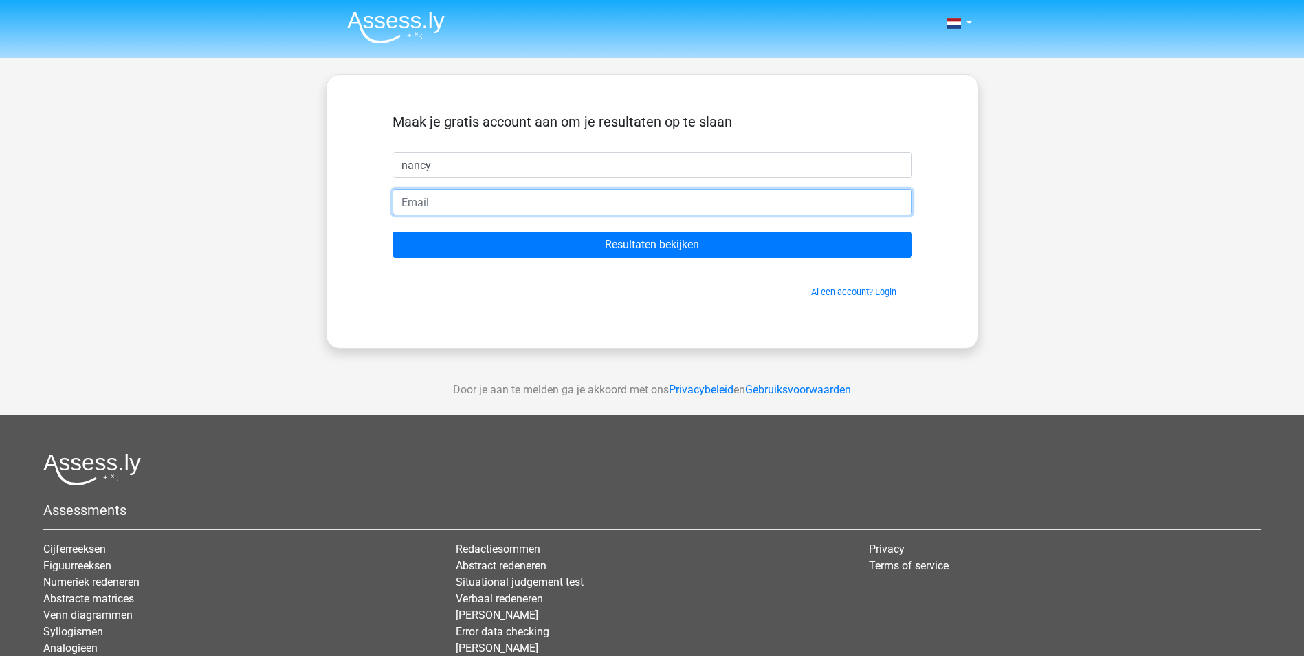
click at [529, 201] on input "email" at bounding box center [652, 202] width 520 height 26
type input "nancy.de.bruijn@pameijer.nl"
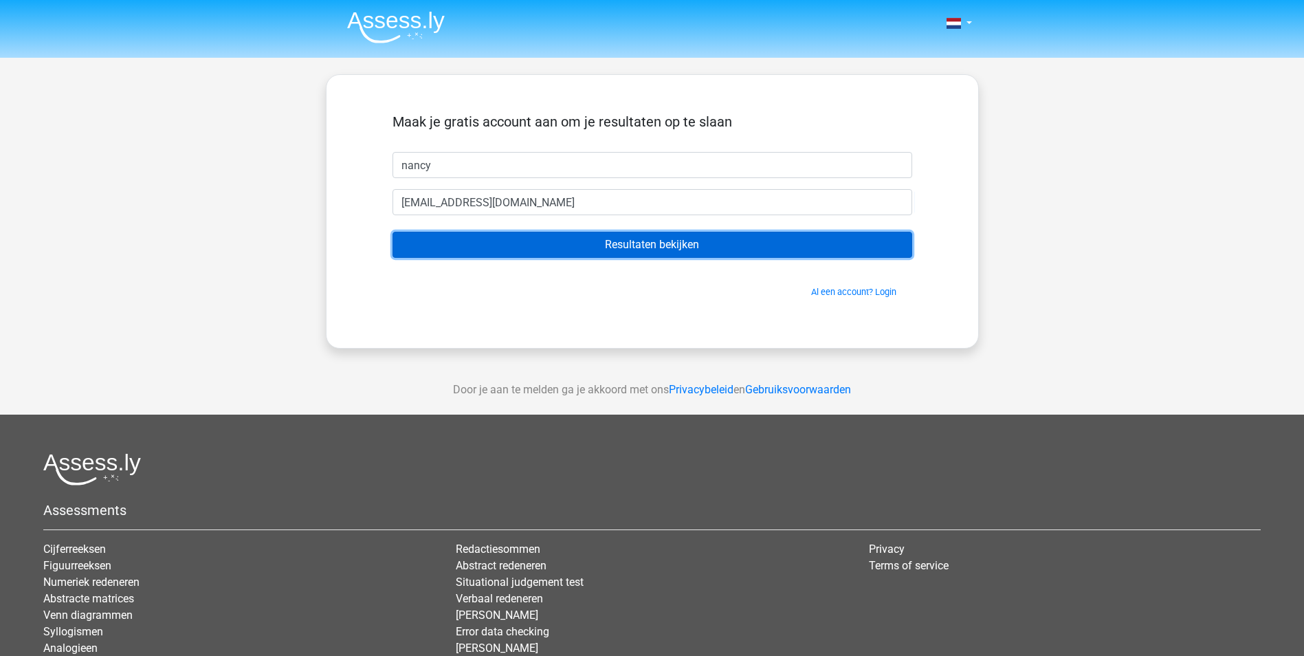
click at [675, 249] on input "Resultaten bekijken" at bounding box center [652, 245] width 520 height 26
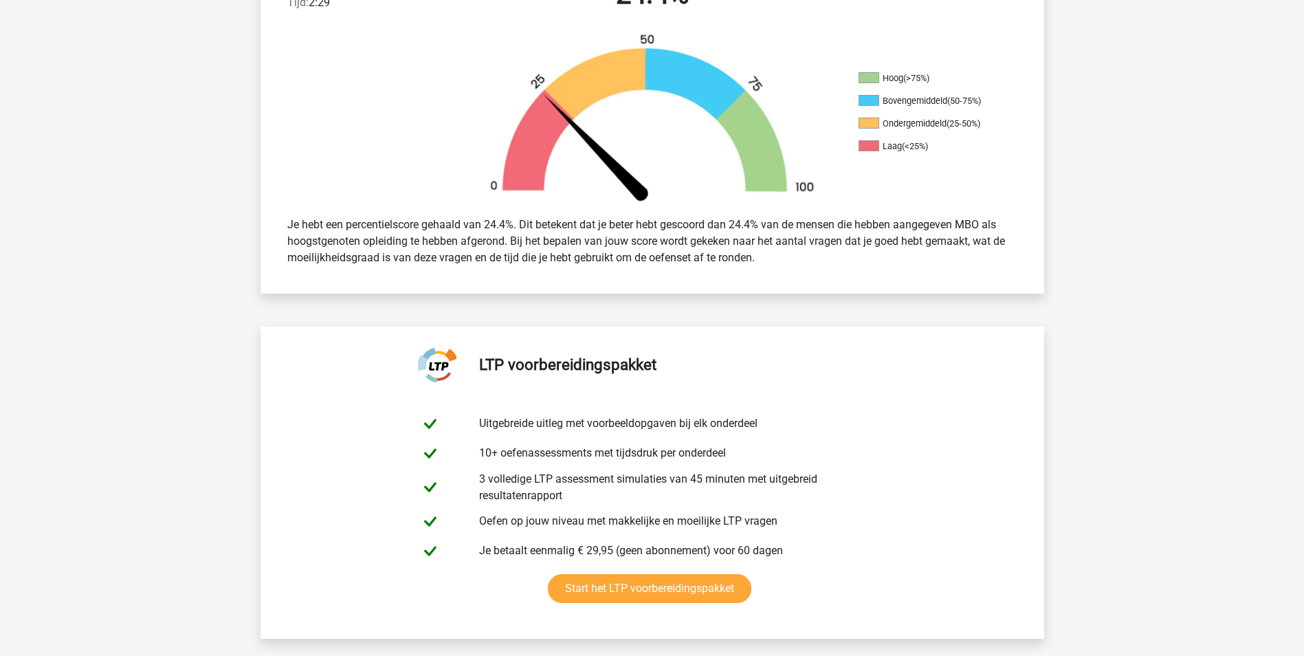
scroll to position [275, 0]
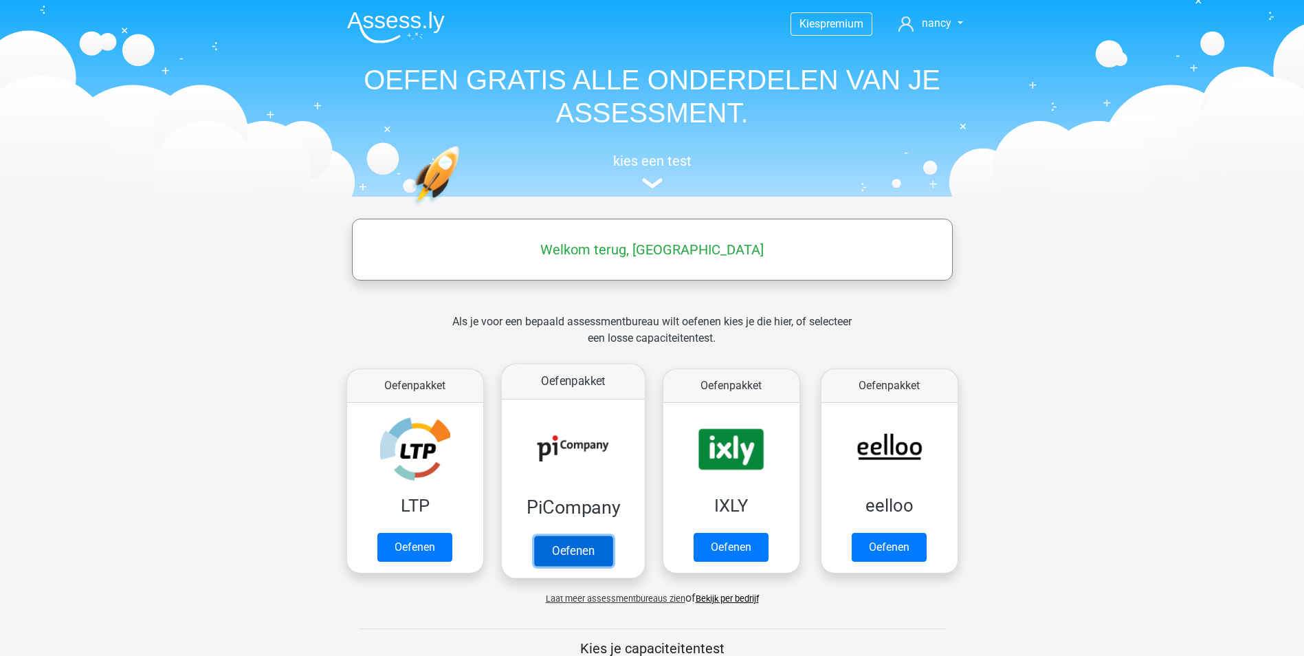
click at [553, 544] on link "Oefenen" at bounding box center [572, 550] width 78 height 30
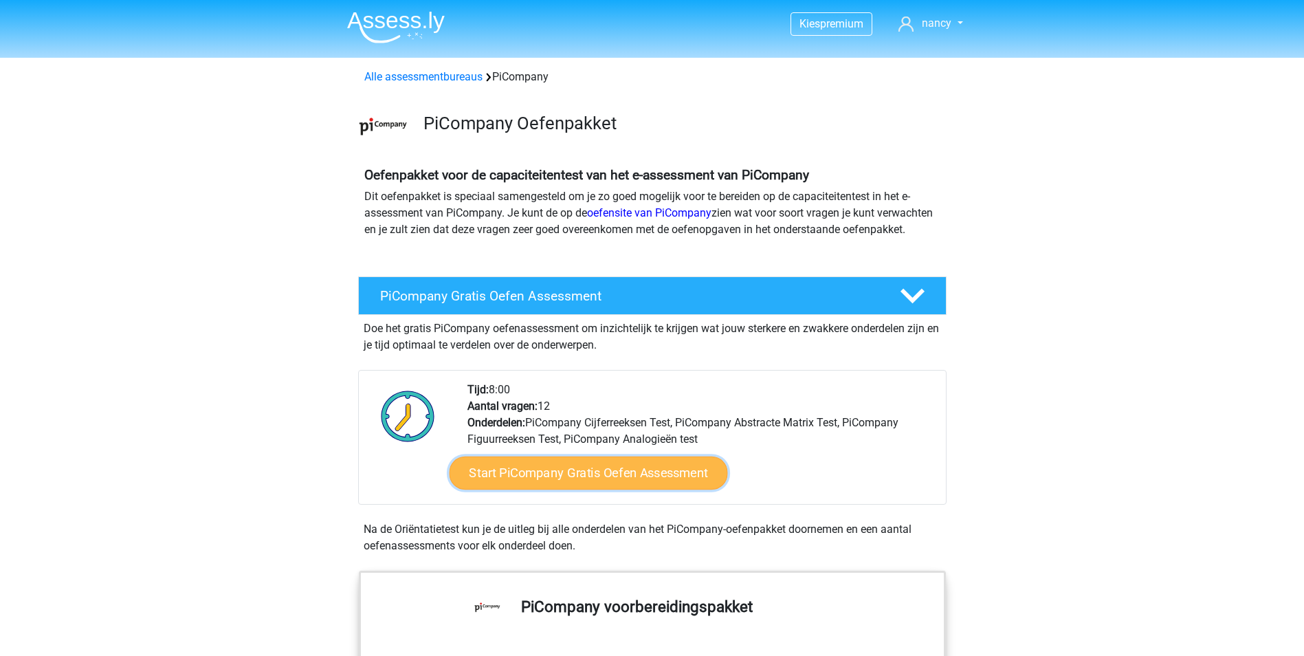
click at [557, 489] on link "Start PiCompany Gratis Oefen Assessment" at bounding box center [588, 472] width 278 height 33
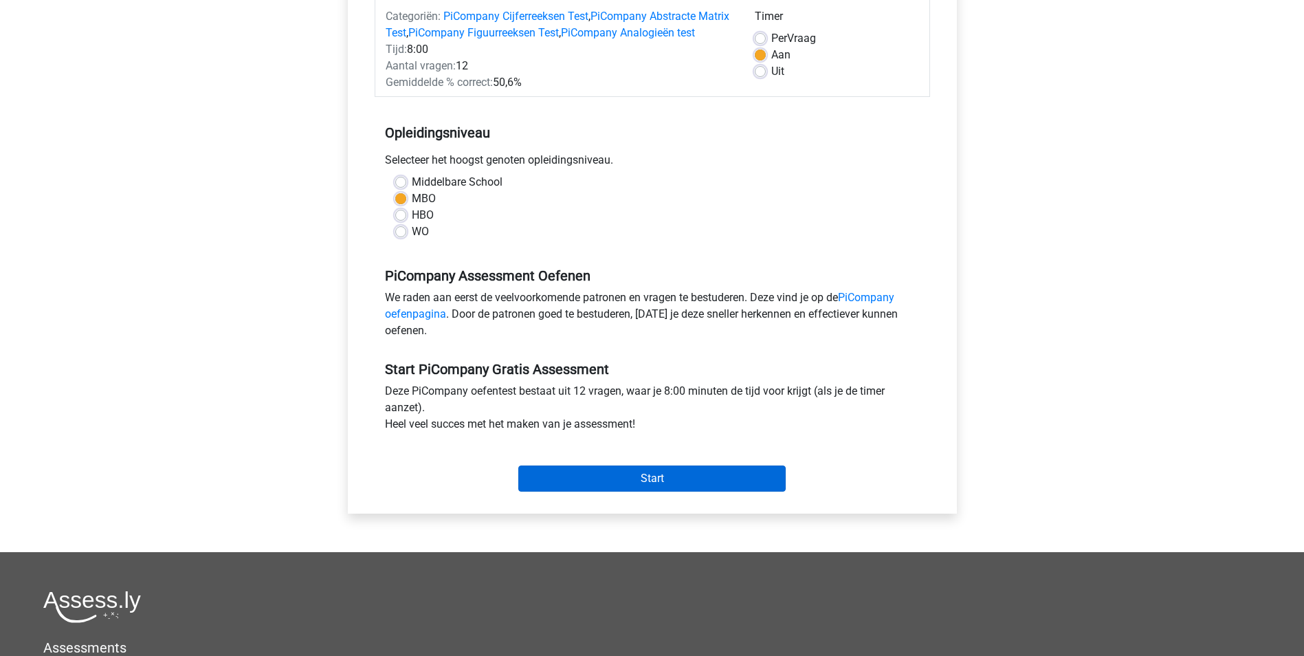
scroll to position [206, 0]
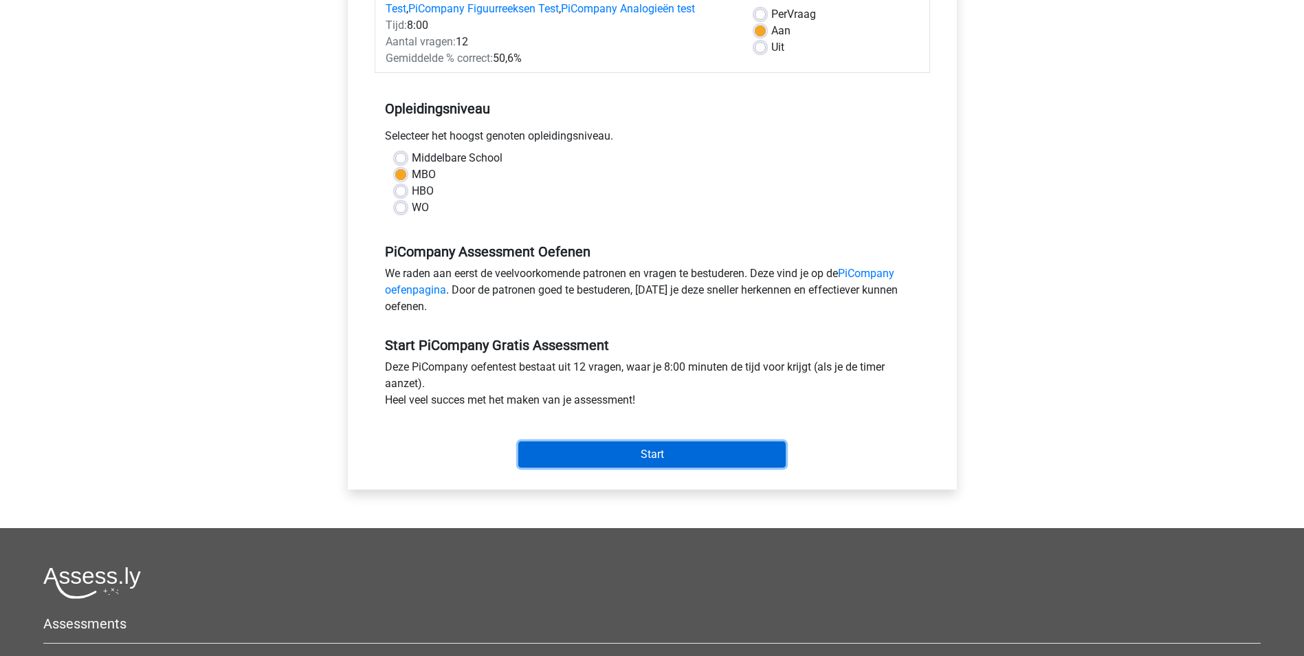
click at [657, 467] on input "Start" at bounding box center [651, 454] width 267 height 26
